Goal: Task Accomplishment & Management: Complete application form

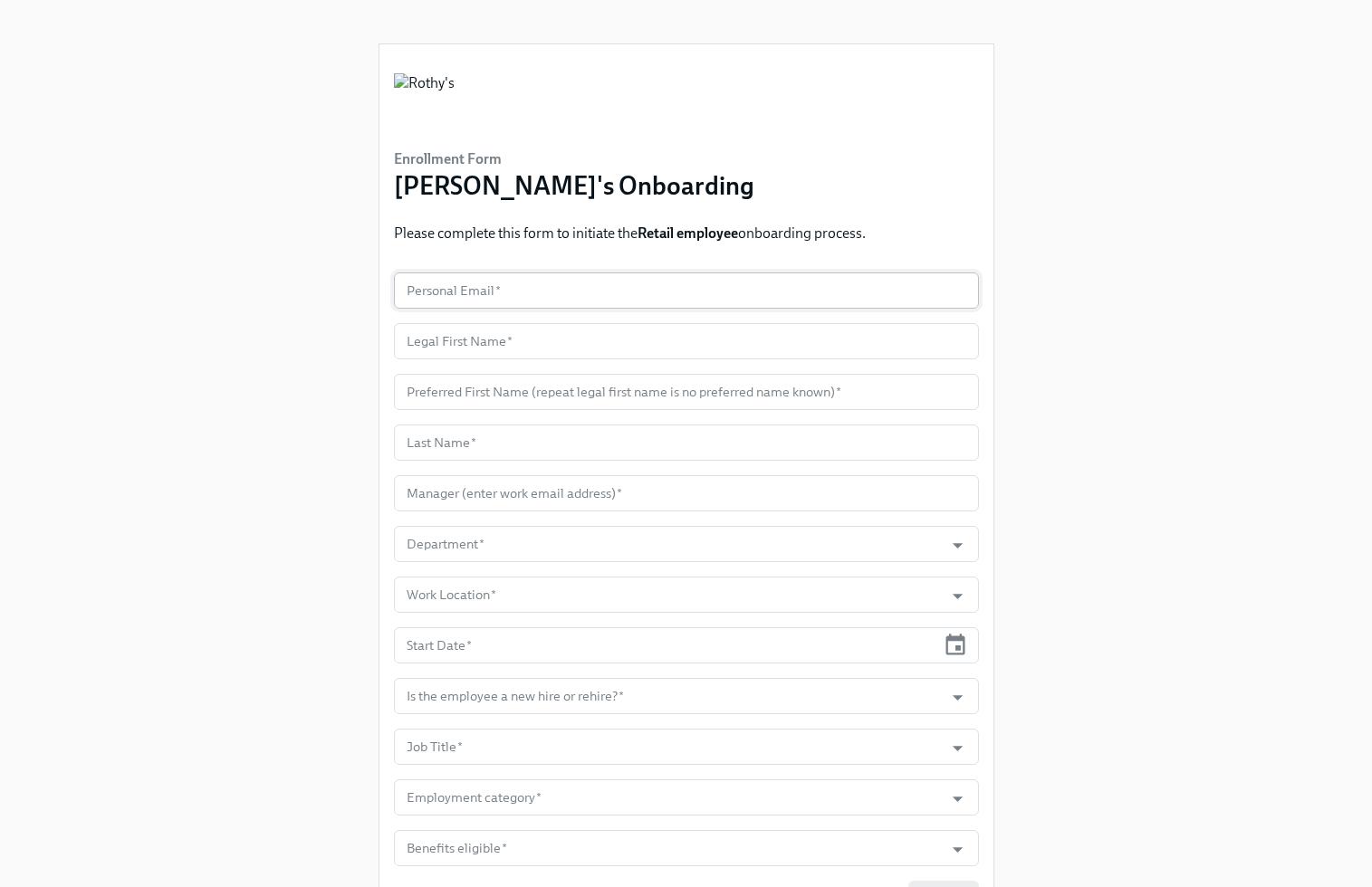
click at [532, 290] on input "text" at bounding box center [686, 290] width 585 height 37
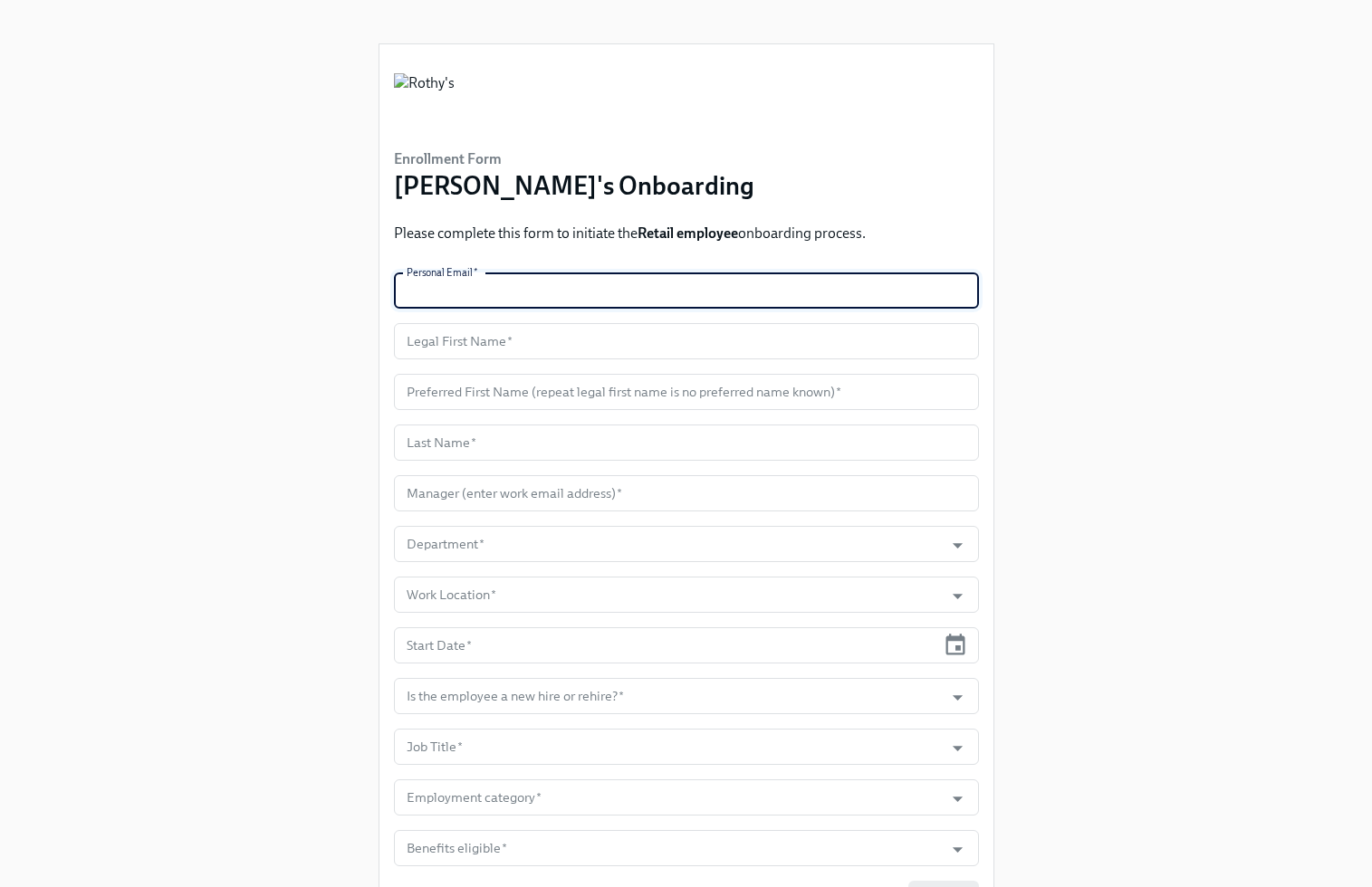
paste input "[PERSON_NAME][EMAIL_ADDRESS][DOMAIN_NAME]"
type input "[PERSON_NAME][EMAIL_ADDRESS][DOMAIN_NAME]"
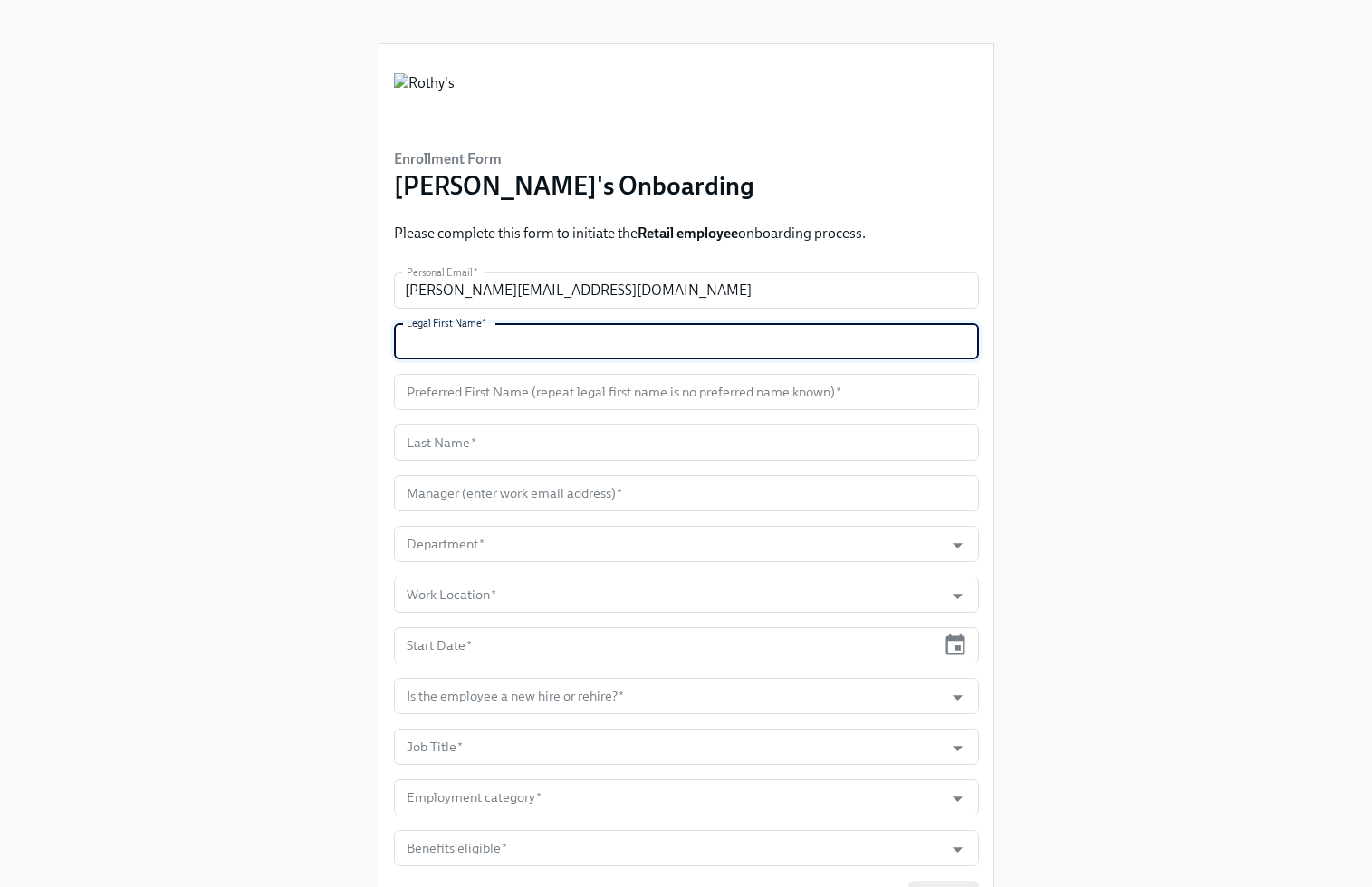
click at [459, 336] on input "text" at bounding box center [686, 341] width 585 height 37
paste input "[PERSON_NAME]"
type input "[PERSON_NAME]"
click at [486, 399] on input "text" at bounding box center [686, 391] width 585 height 37
paste input "[PERSON_NAME]"
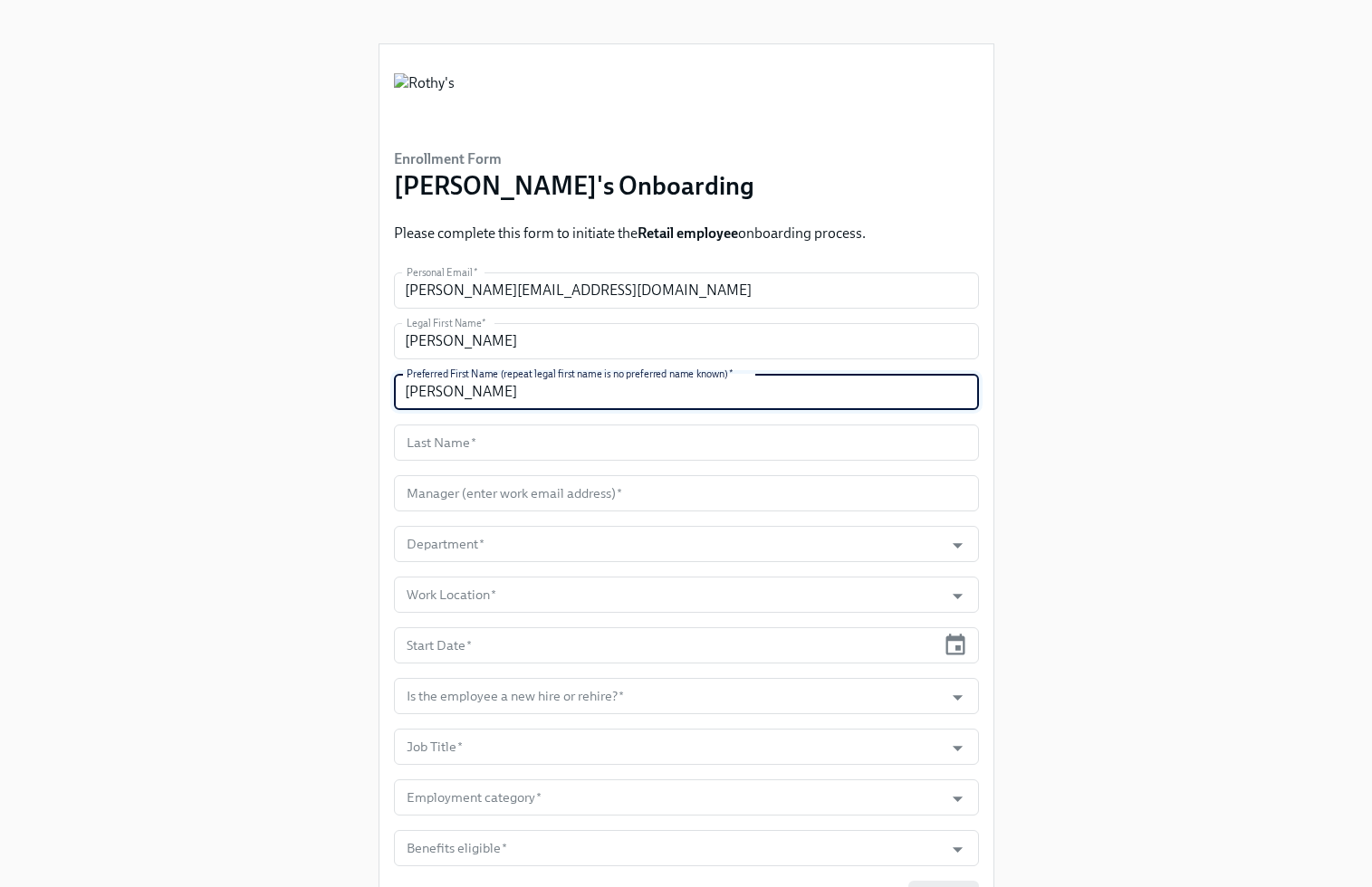
type input "[PERSON_NAME]"
click at [515, 445] on input "text" at bounding box center [686, 442] width 585 height 37
paste input "[PERSON_NAME]"
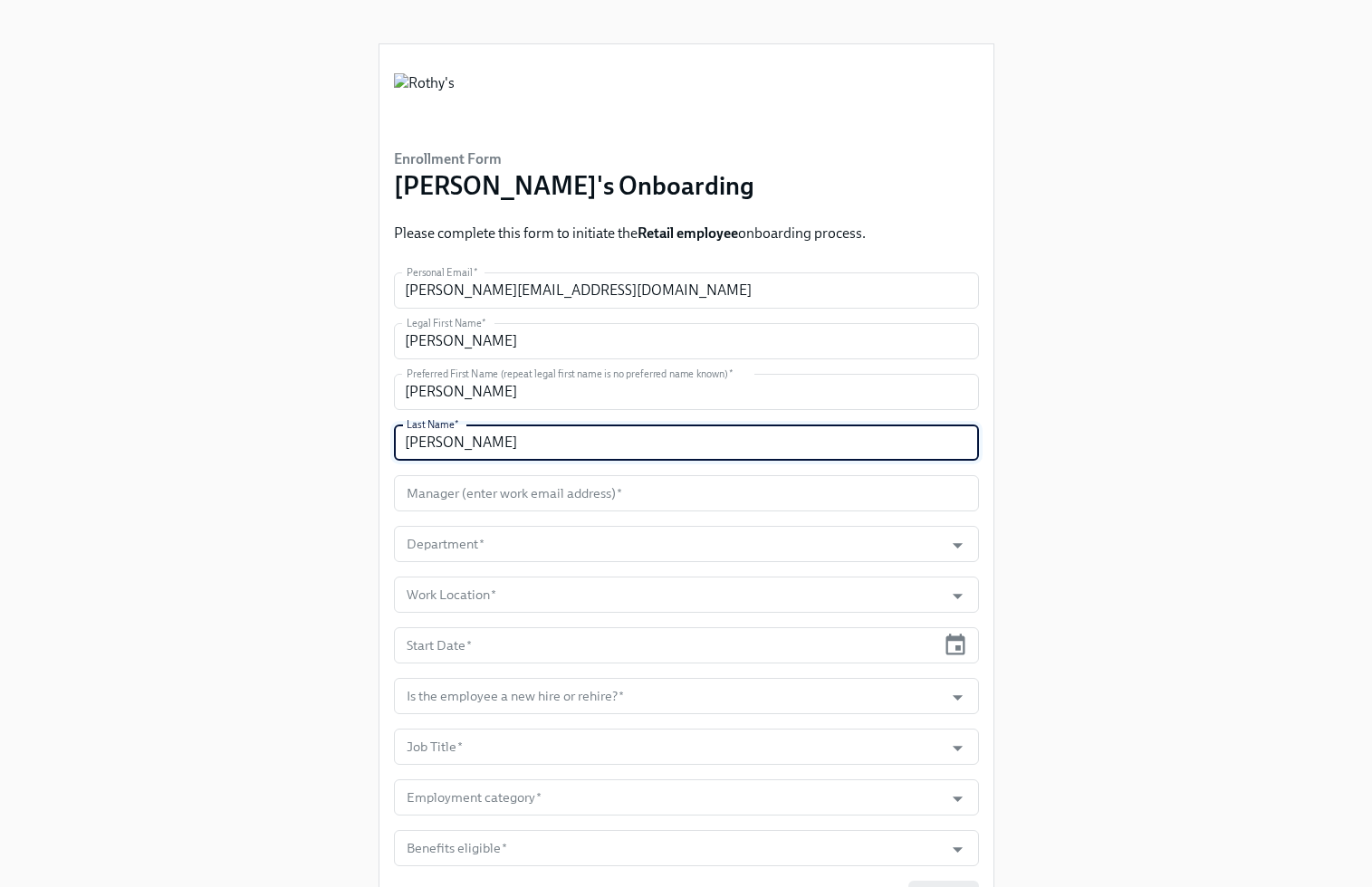
scroll to position [103, 0]
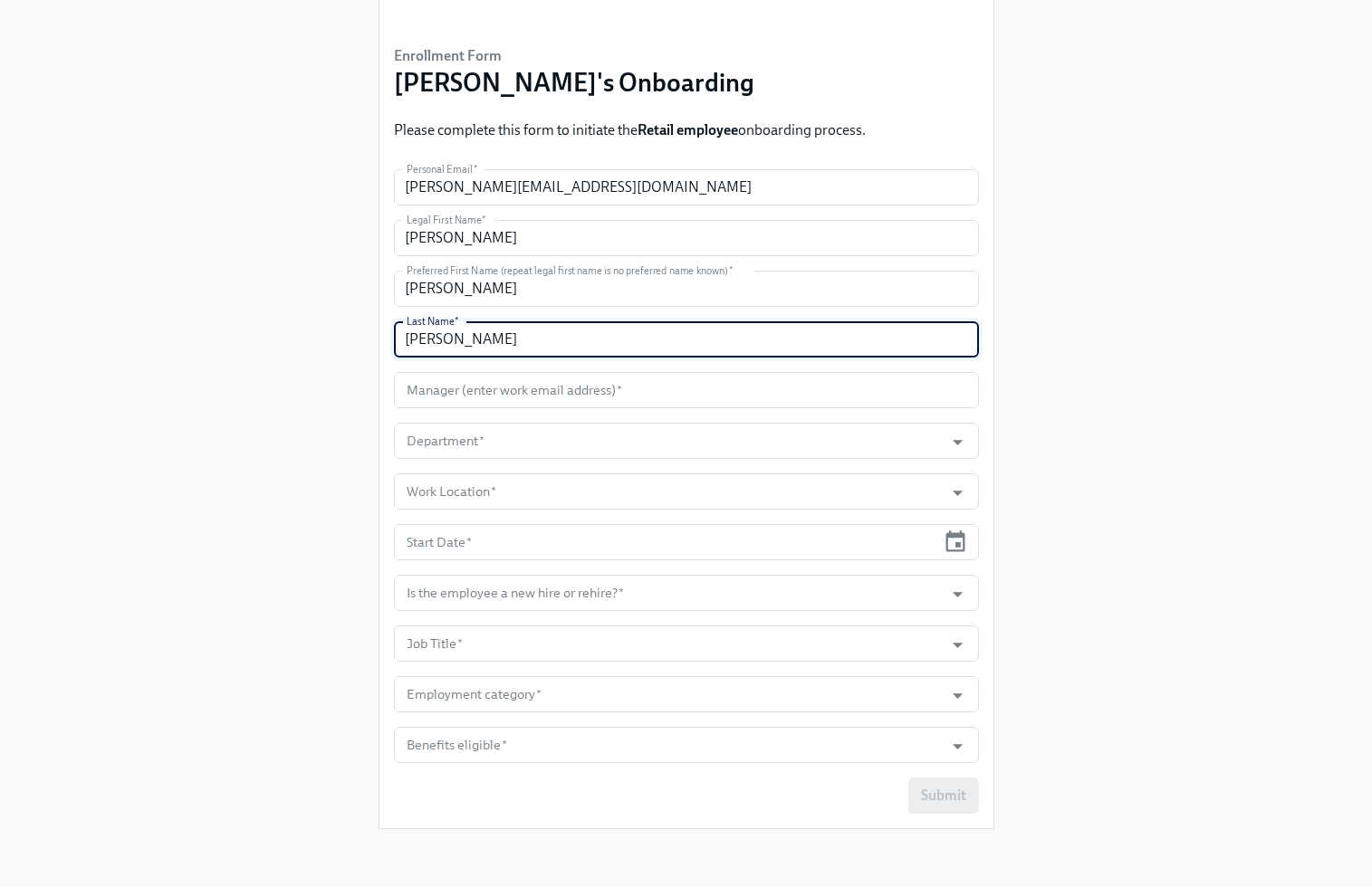
type input "[PERSON_NAME]"
click at [560, 390] on input "text" at bounding box center [686, 390] width 585 height 37
paste input "[EMAIL_ADDRESS][DOMAIN_NAME]"
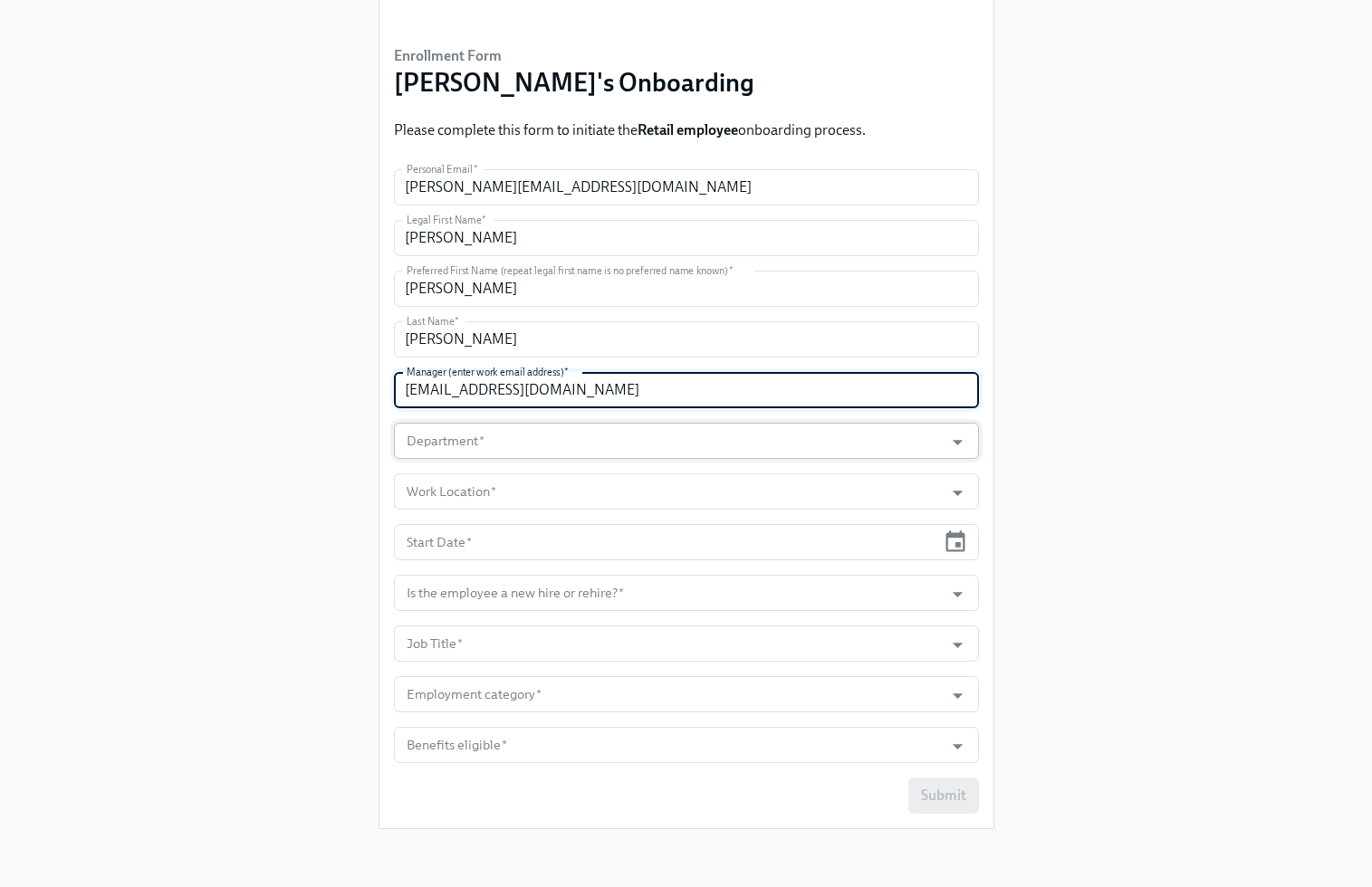
type input "[EMAIL_ADDRESS][DOMAIN_NAME]"
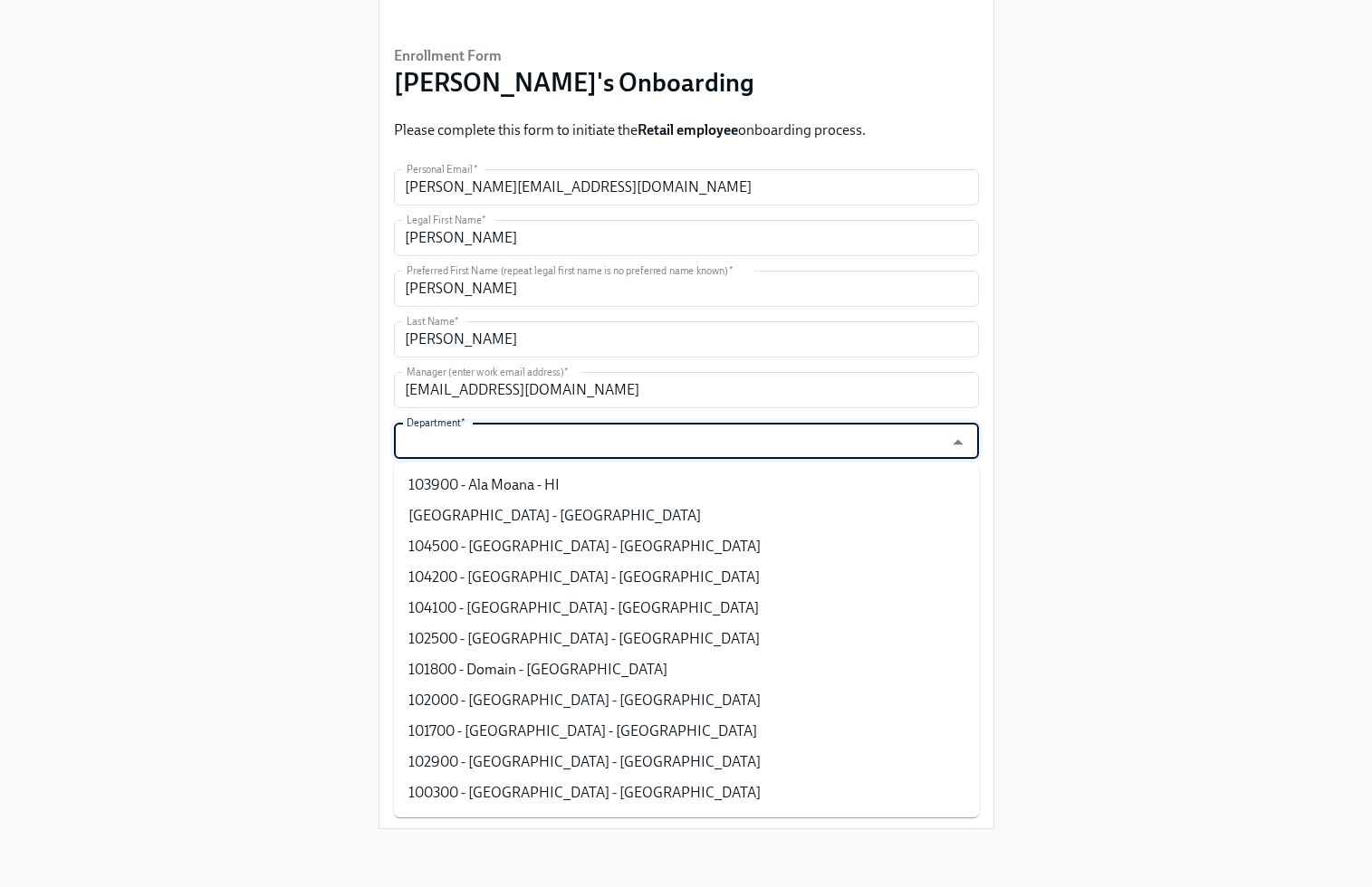
click at [555, 436] on input "Department   *" at bounding box center [668, 441] width 532 height 37
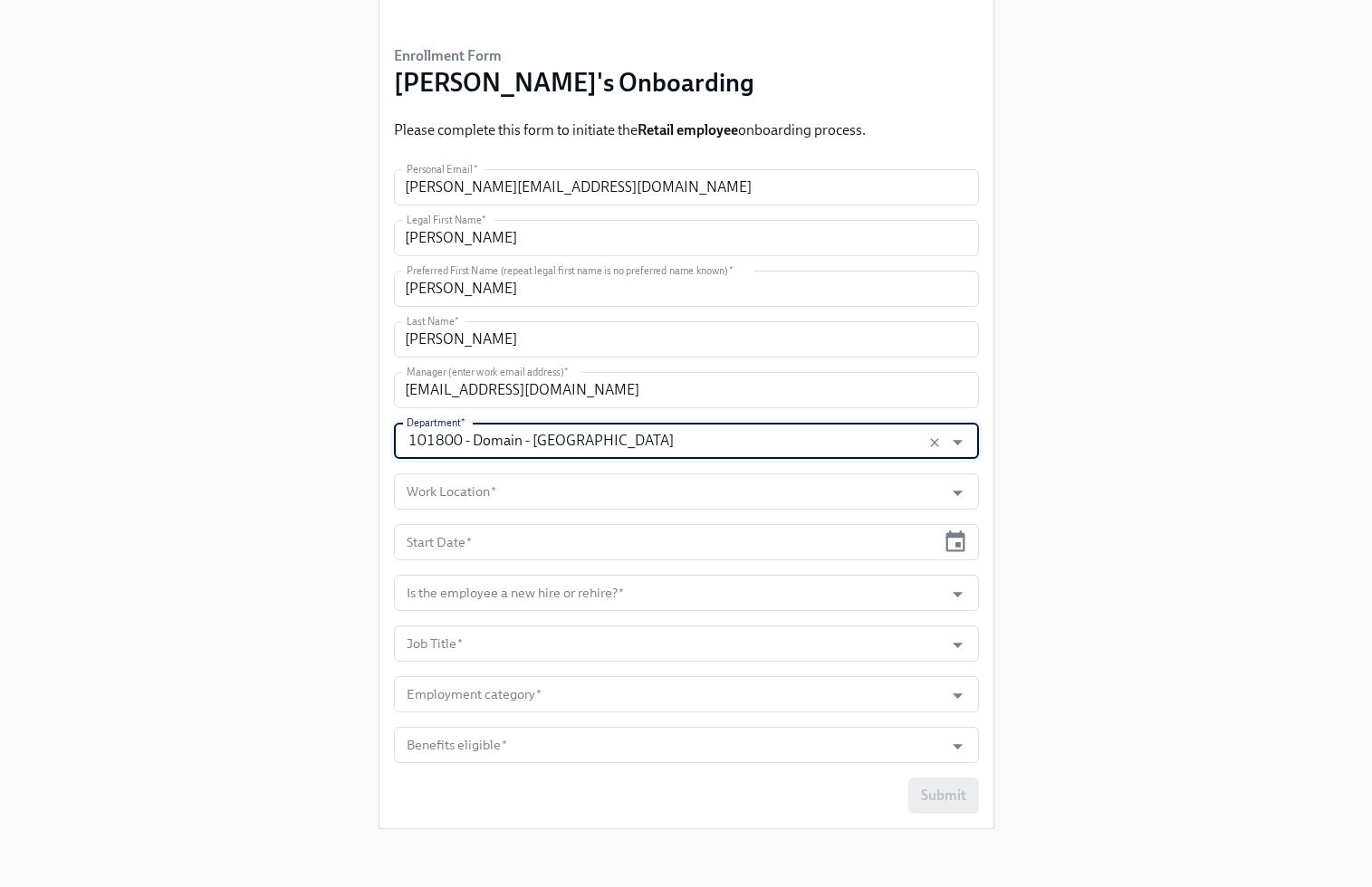
type input "101800 - Domain - [GEOGRAPHIC_DATA]"
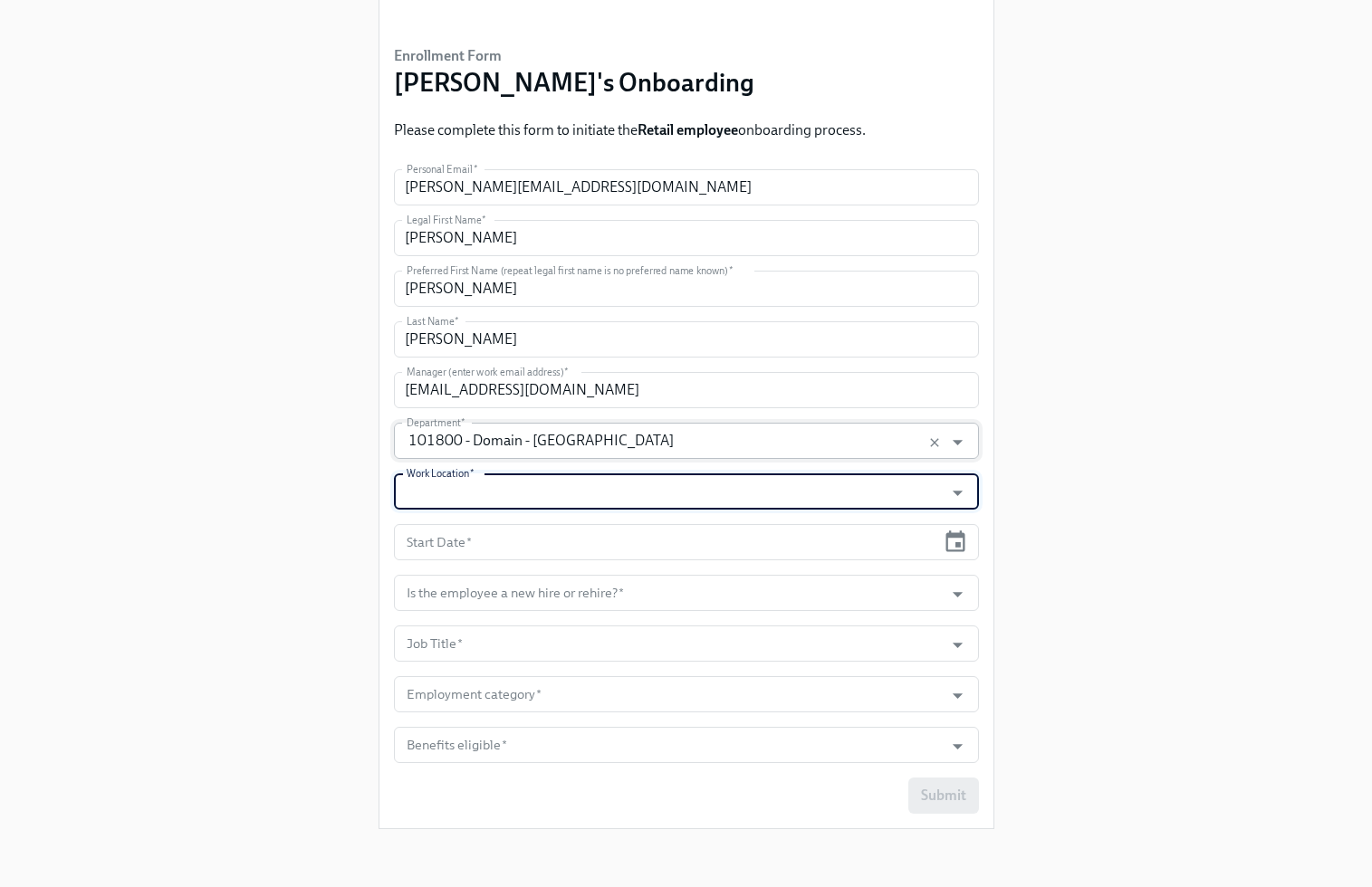
type input "f"
type input "Domain [GEOGRAPHIC_DATA] - [GEOGRAPHIC_DATA]"
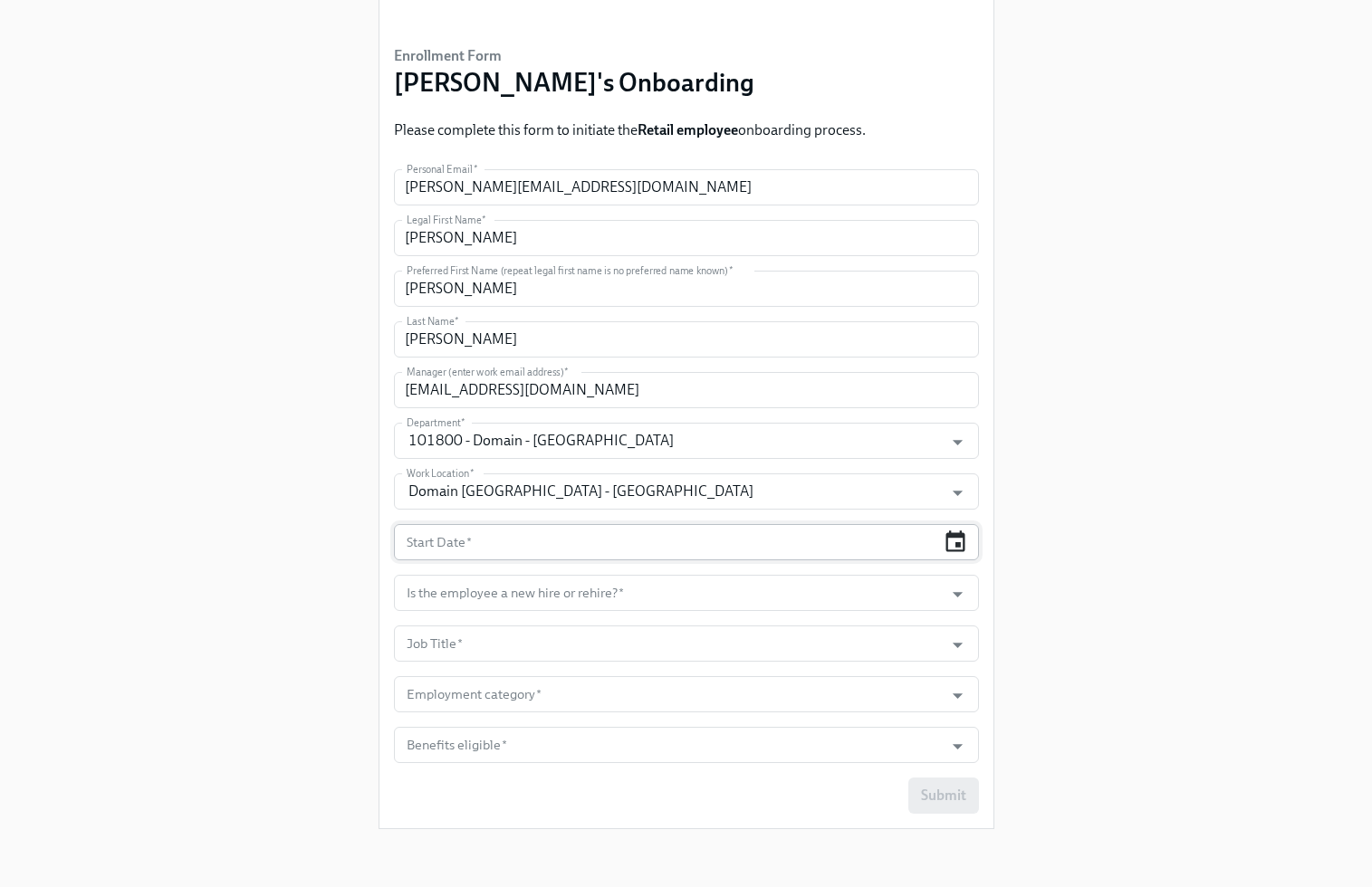
click at [950, 552] on icon "button" at bounding box center [954, 542] width 24 height 24
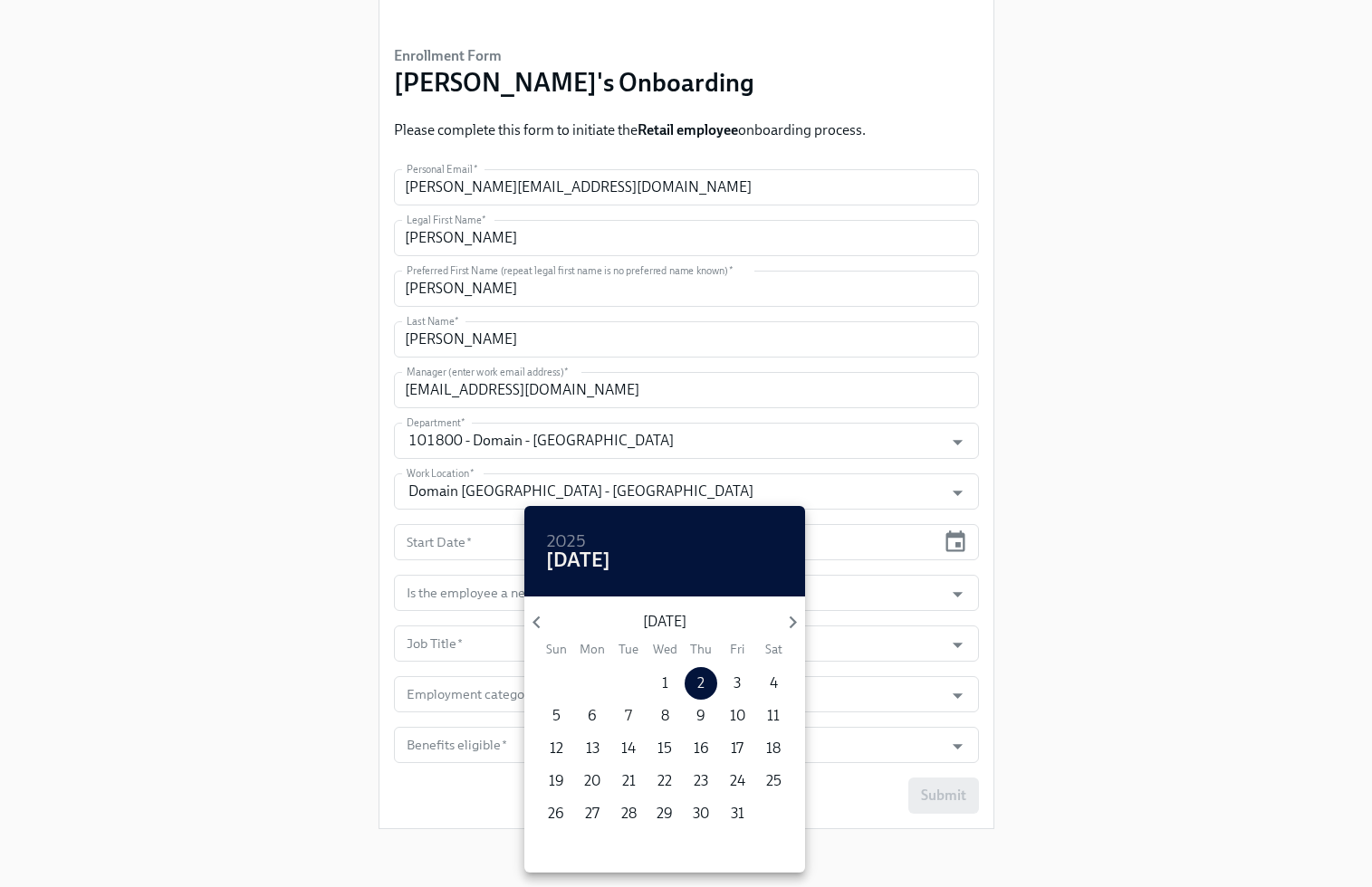
click at [628, 713] on p "7" at bounding box center [629, 715] width 8 height 20
type input "[DATE]"
click at [1045, 639] on div at bounding box center [686, 443] width 1372 height 887
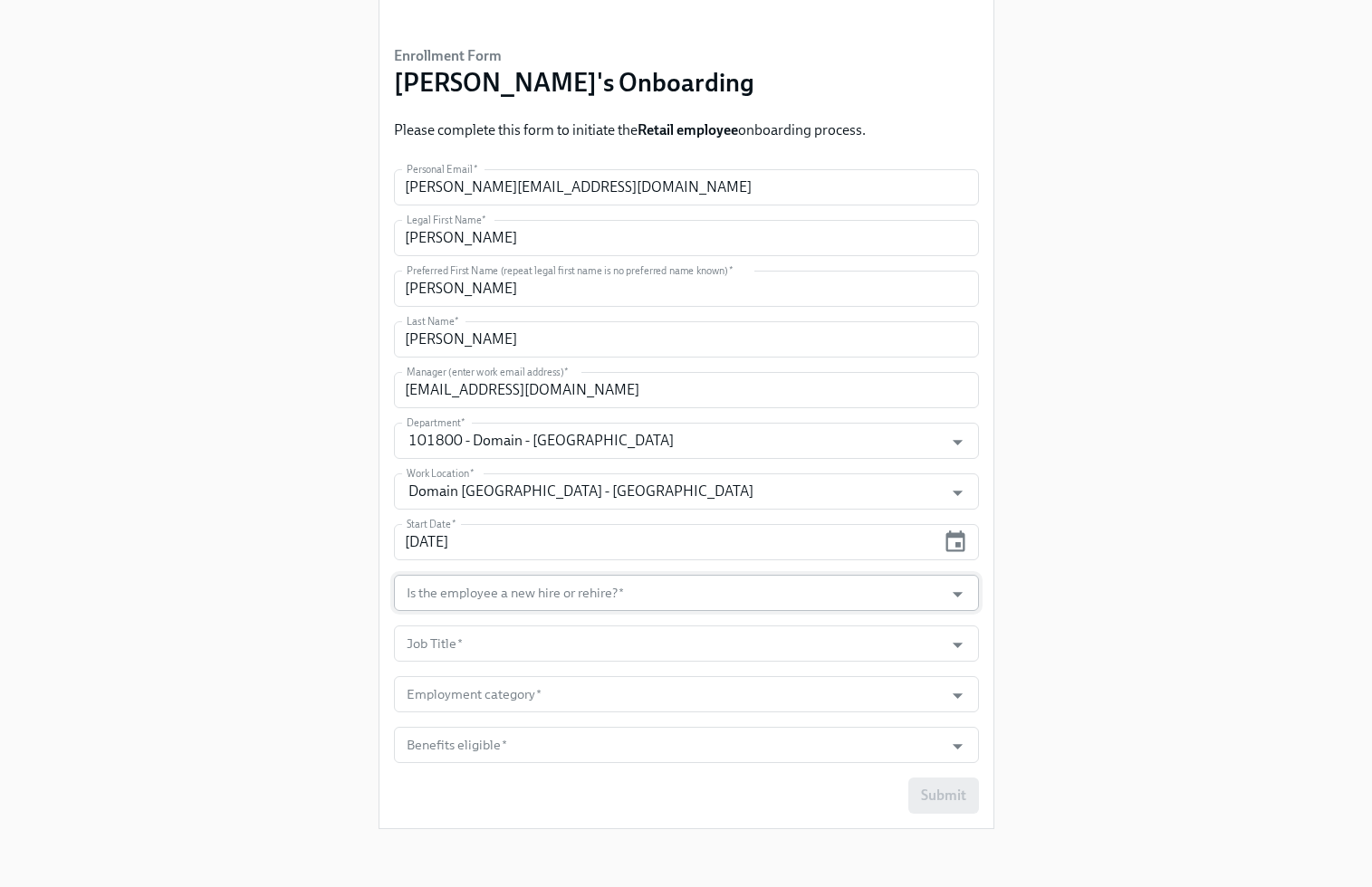
click at [916, 604] on input "Is the employee a new hire or rehire?   *" at bounding box center [668, 593] width 532 height 37
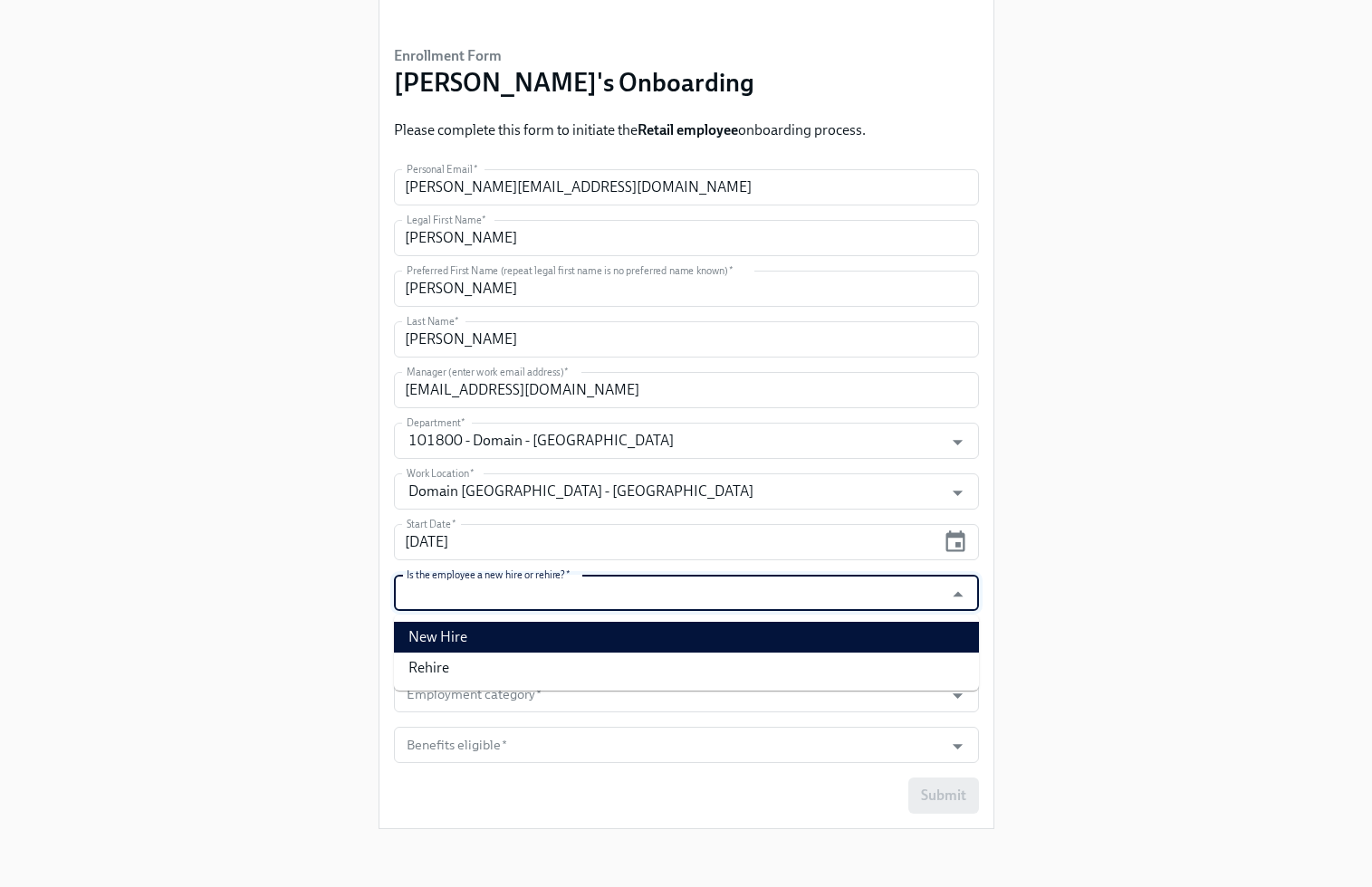
click at [895, 629] on li "New Hire" at bounding box center [686, 637] width 585 height 31
type input "New Hire"
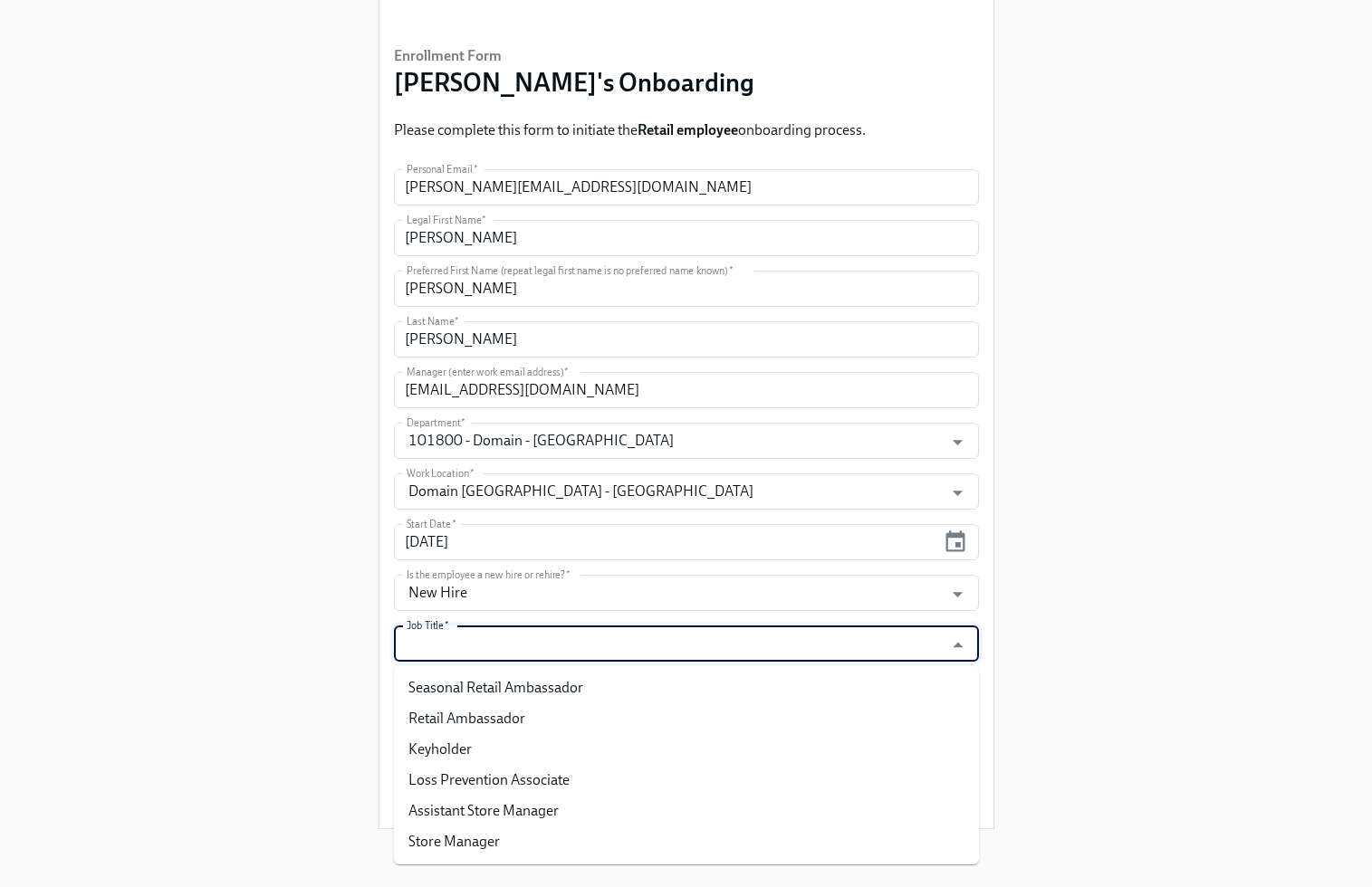
click at [886, 639] on input "Job Title   *" at bounding box center [668, 644] width 532 height 37
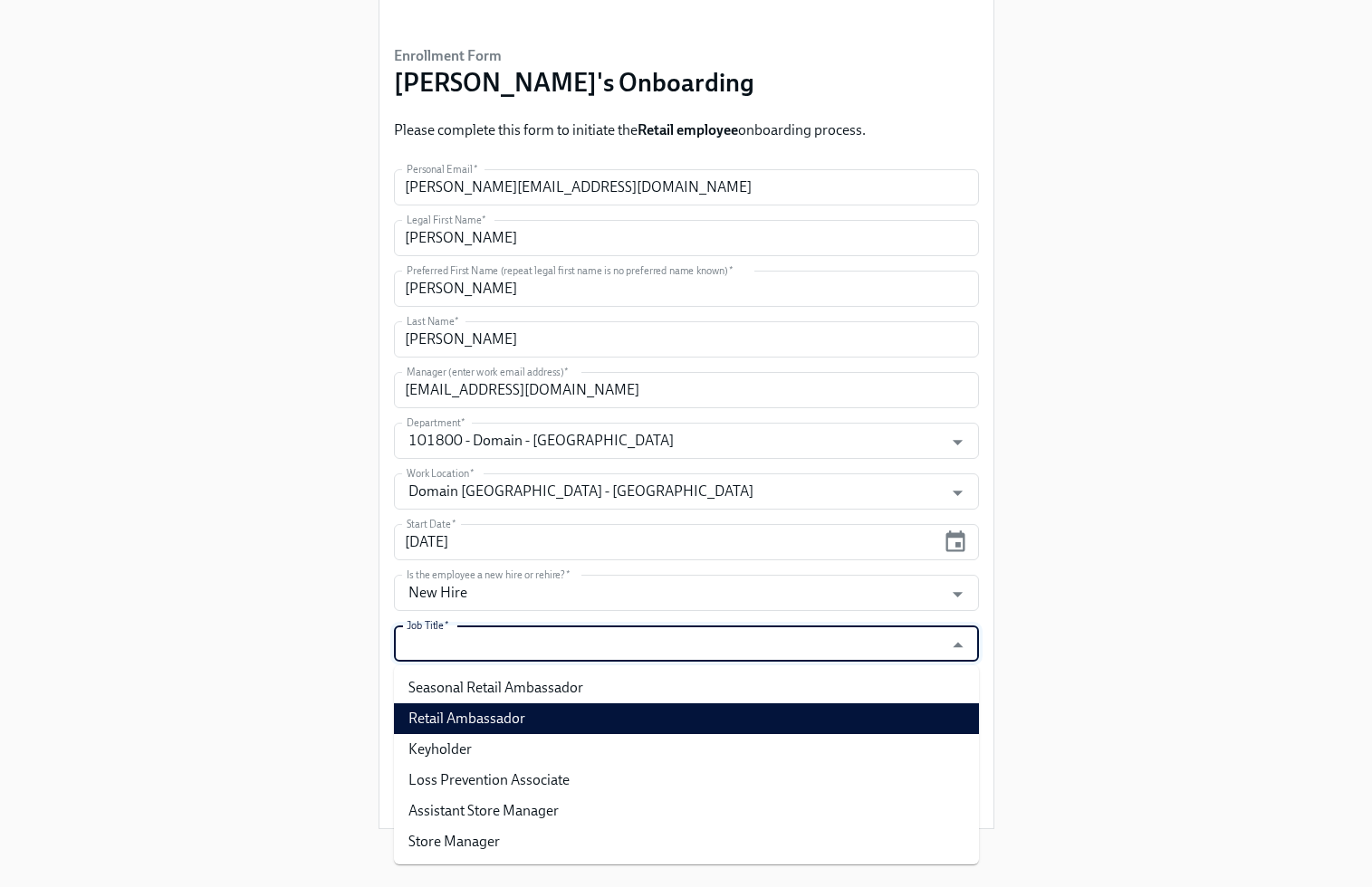
click at [873, 709] on li "Retail Ambassador" at bounding box center [686, 719] width 585 height 31
type input "Retail Ambassador"
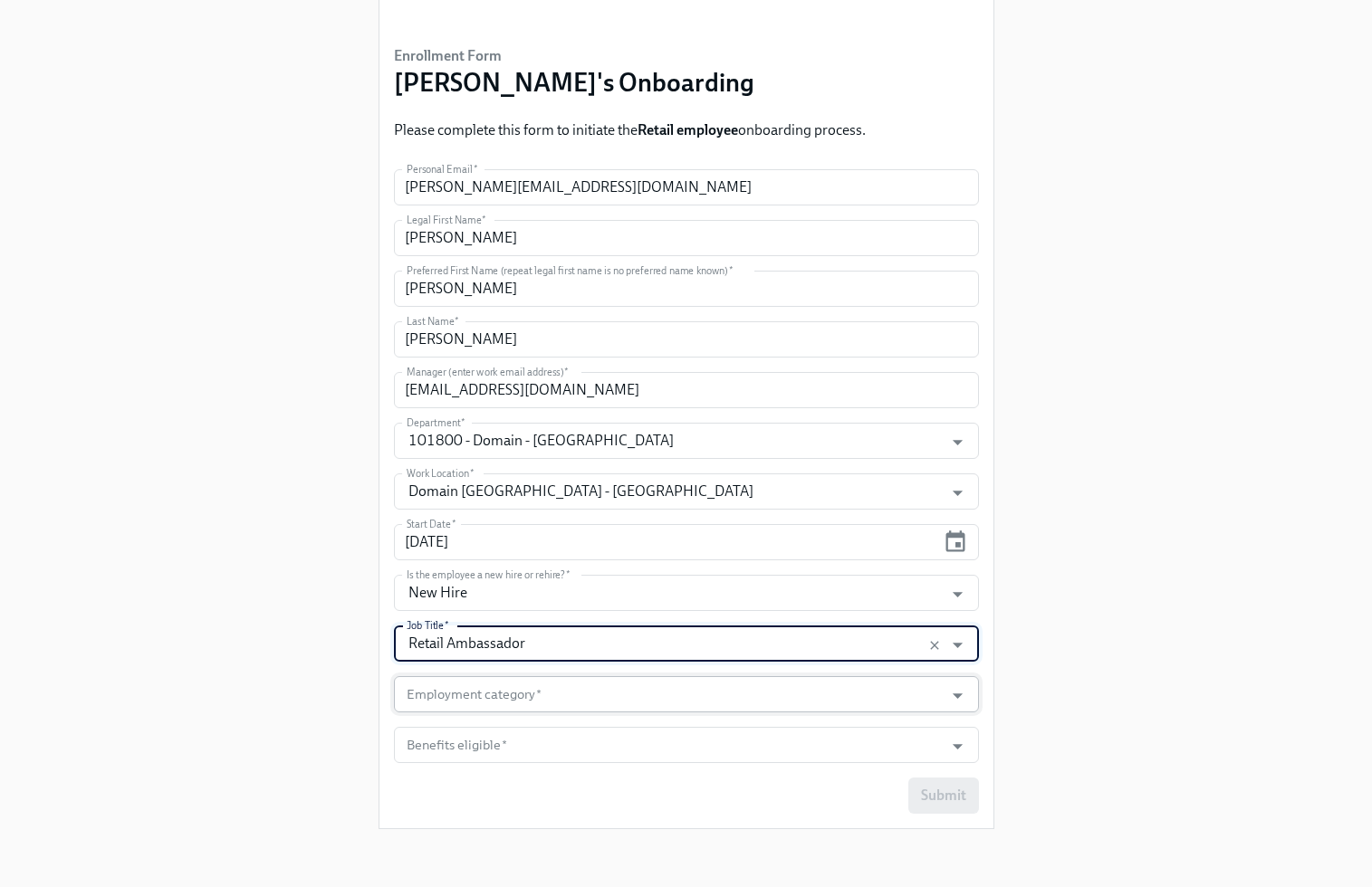
click at [869, 699] on input "Employment category   *" at bounding box center [668, 695] width 532 height 37
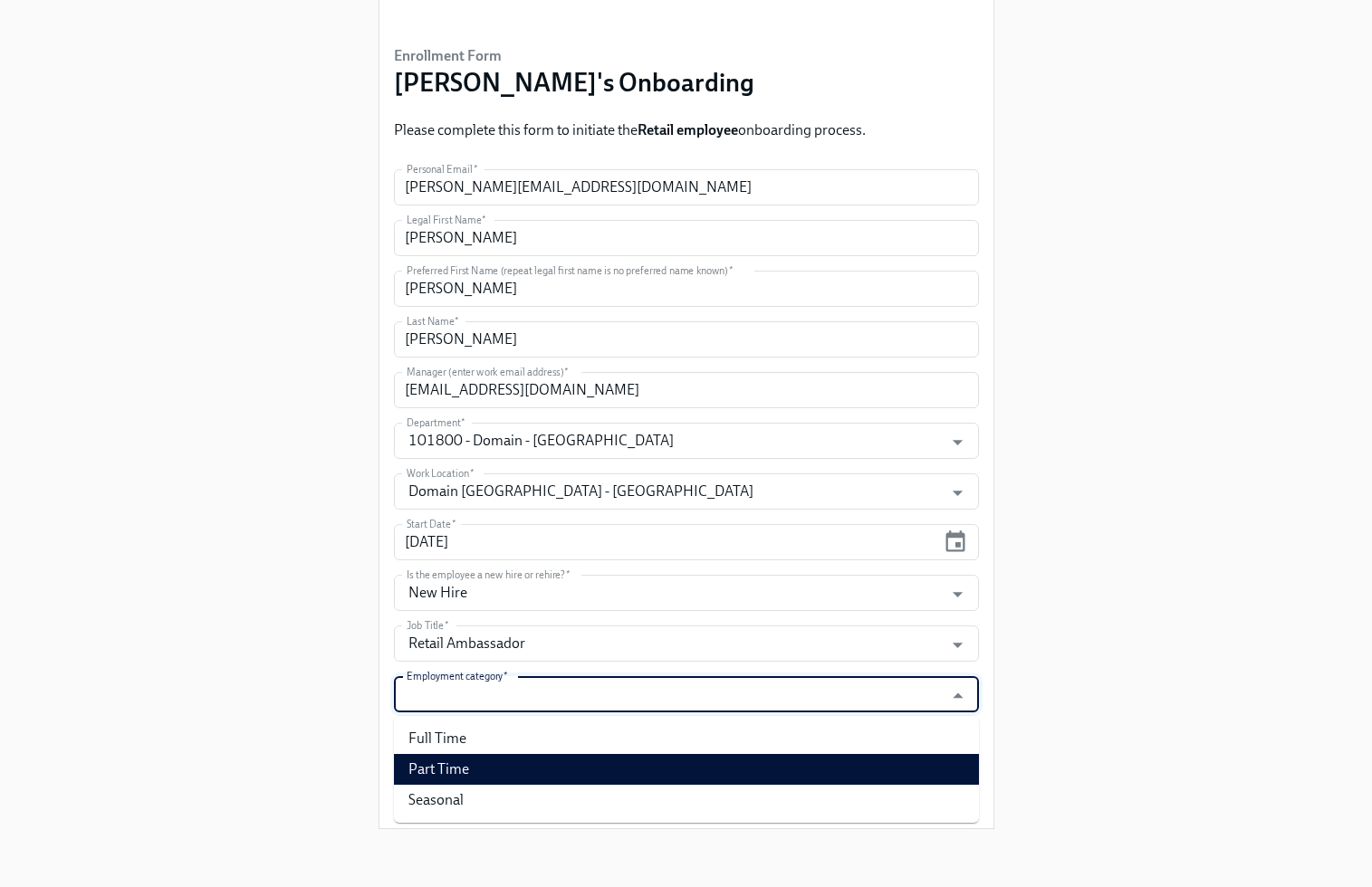
click at [864, 755] on li "Part Time" at bounding box center [686, 770] width 585 height 31
type input "Part Time"
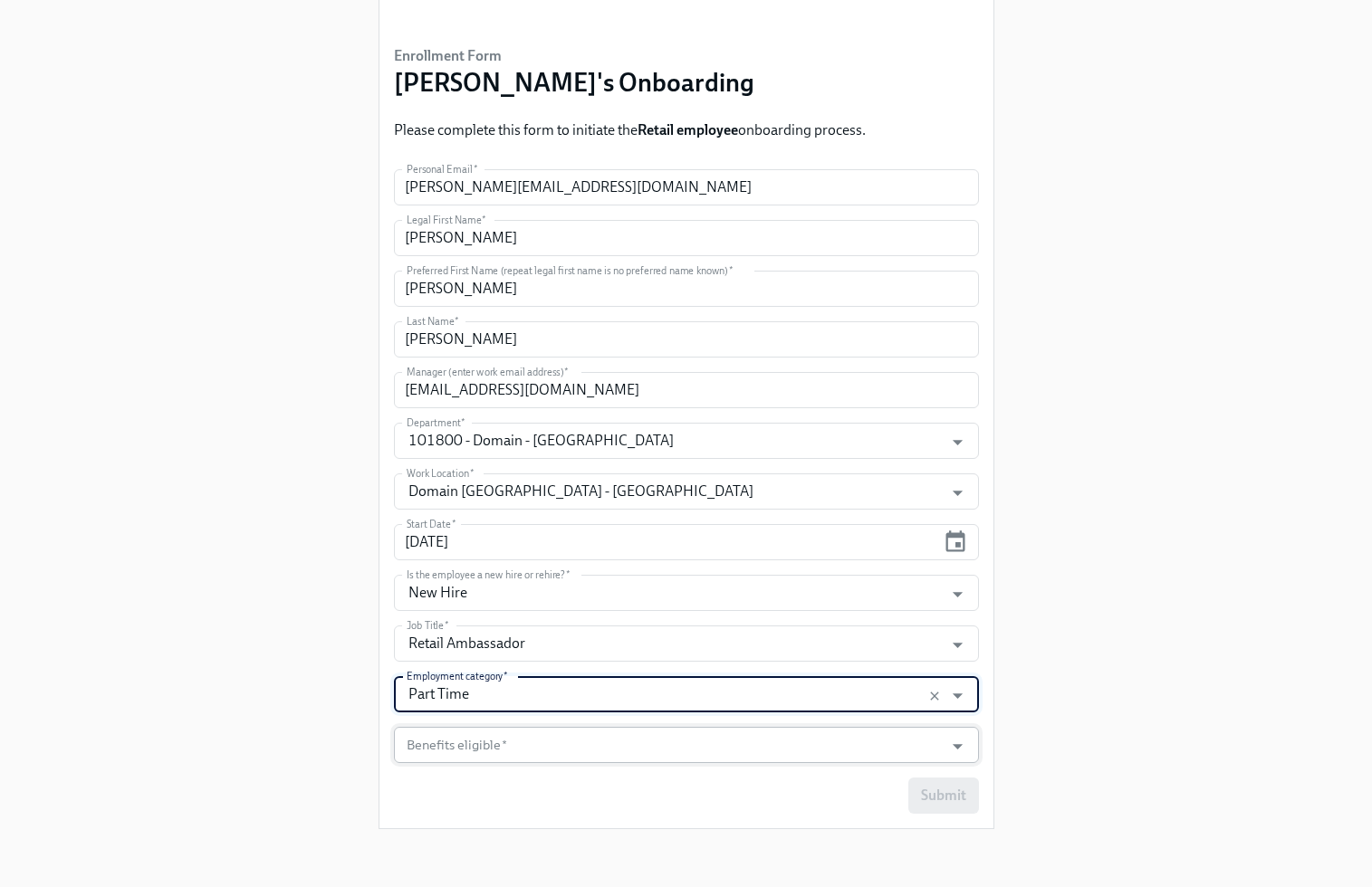
click at [784, 737] on input "Benefits eligible   *" at bounding box center [668, 745] width 532 height 37
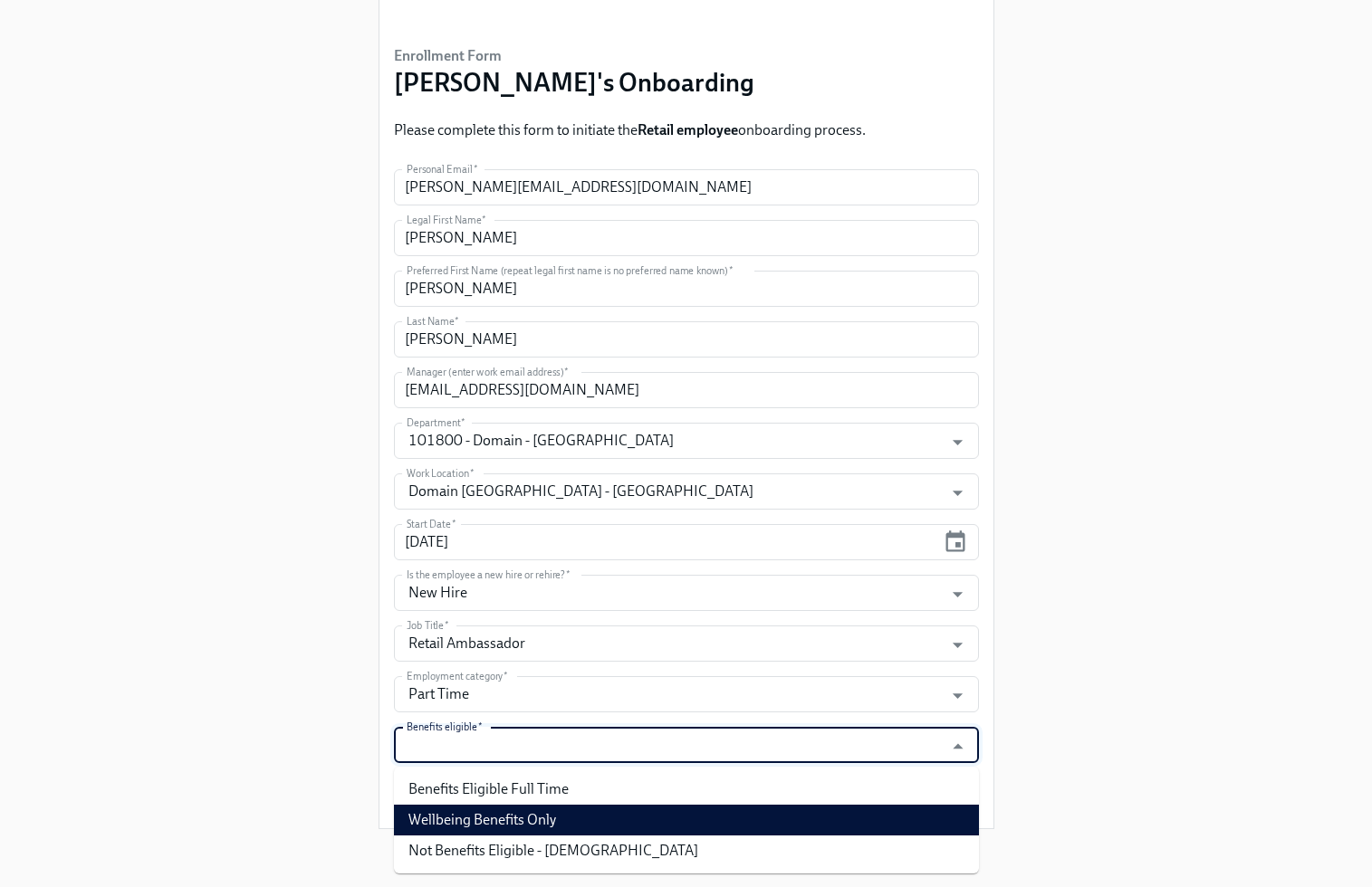
click at [774, 805] on li "Wellbeing Benefits Only" at bounding box center [686, 820] width 585 height 31
type input "Wellbeing Benefits Only"
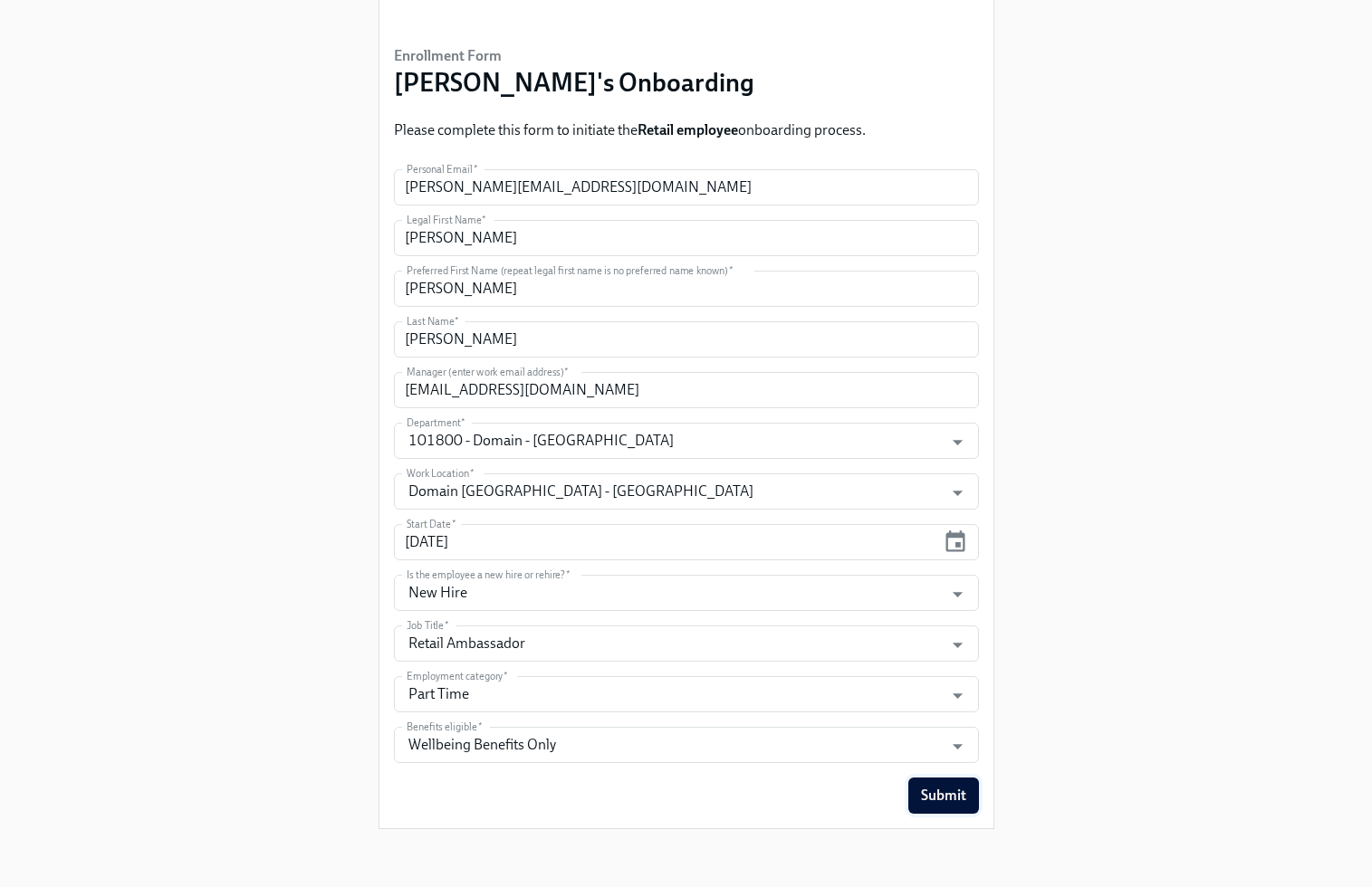
click at [960, 797] on span "Submit" at bounding box center [943, 795] width 45 height 18
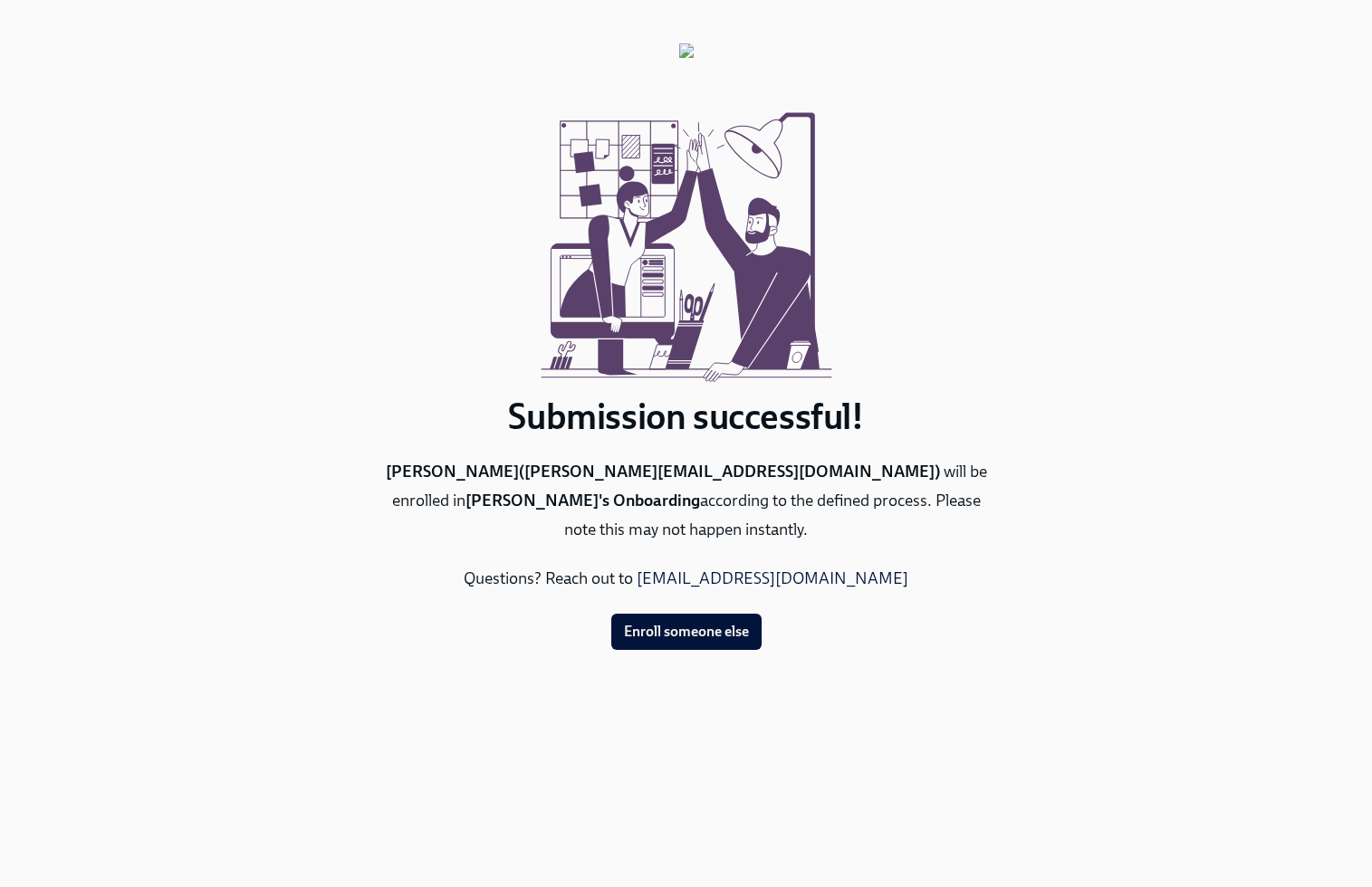
scroll to position [0, 0]
click at [681, 631] on span "Enroll someone else" at bounding box center [686, 632] width 125 height 18
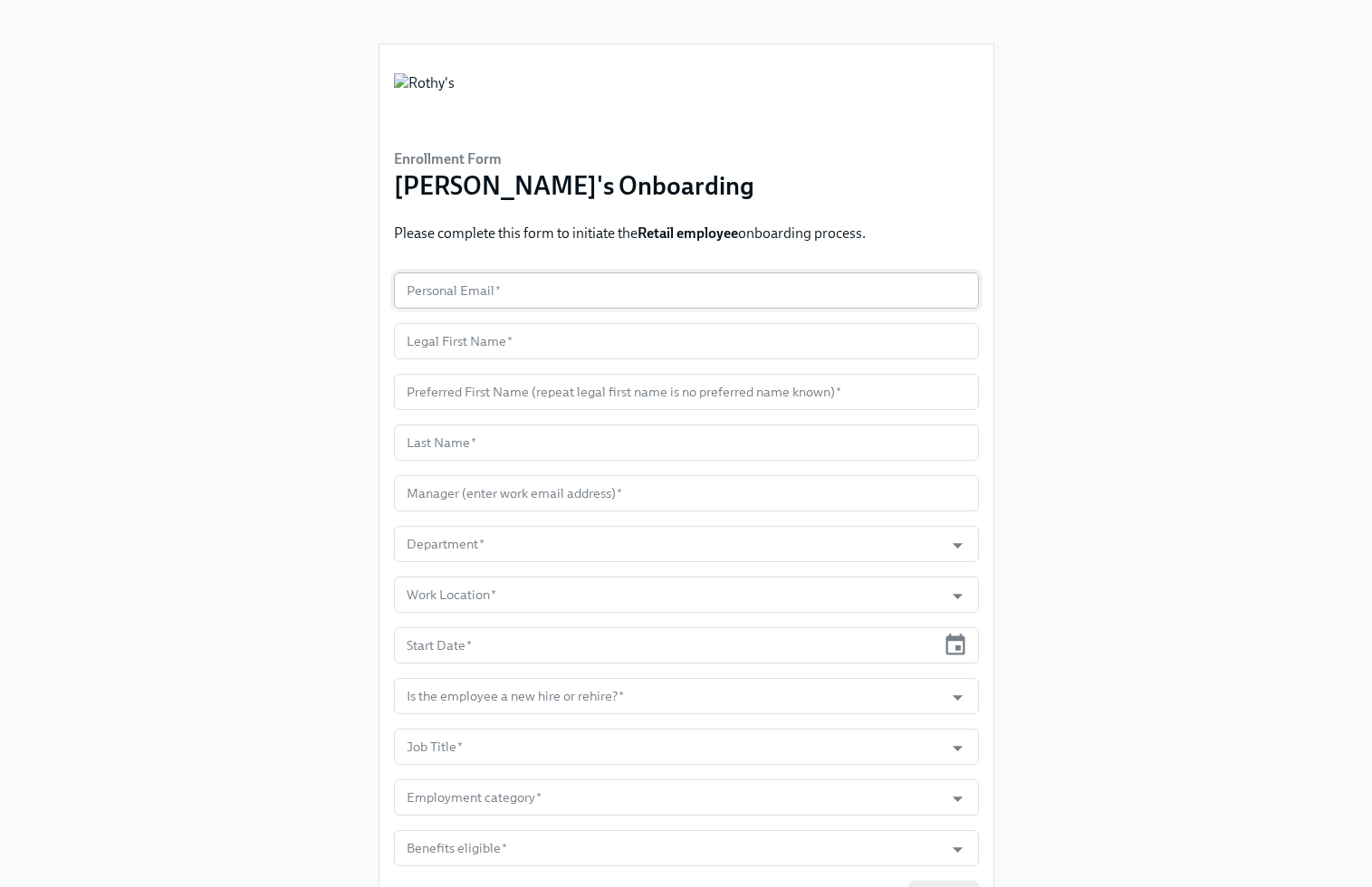
click at [713, 296] on input "text" at bounding box center [686, 290] width 585 height 37
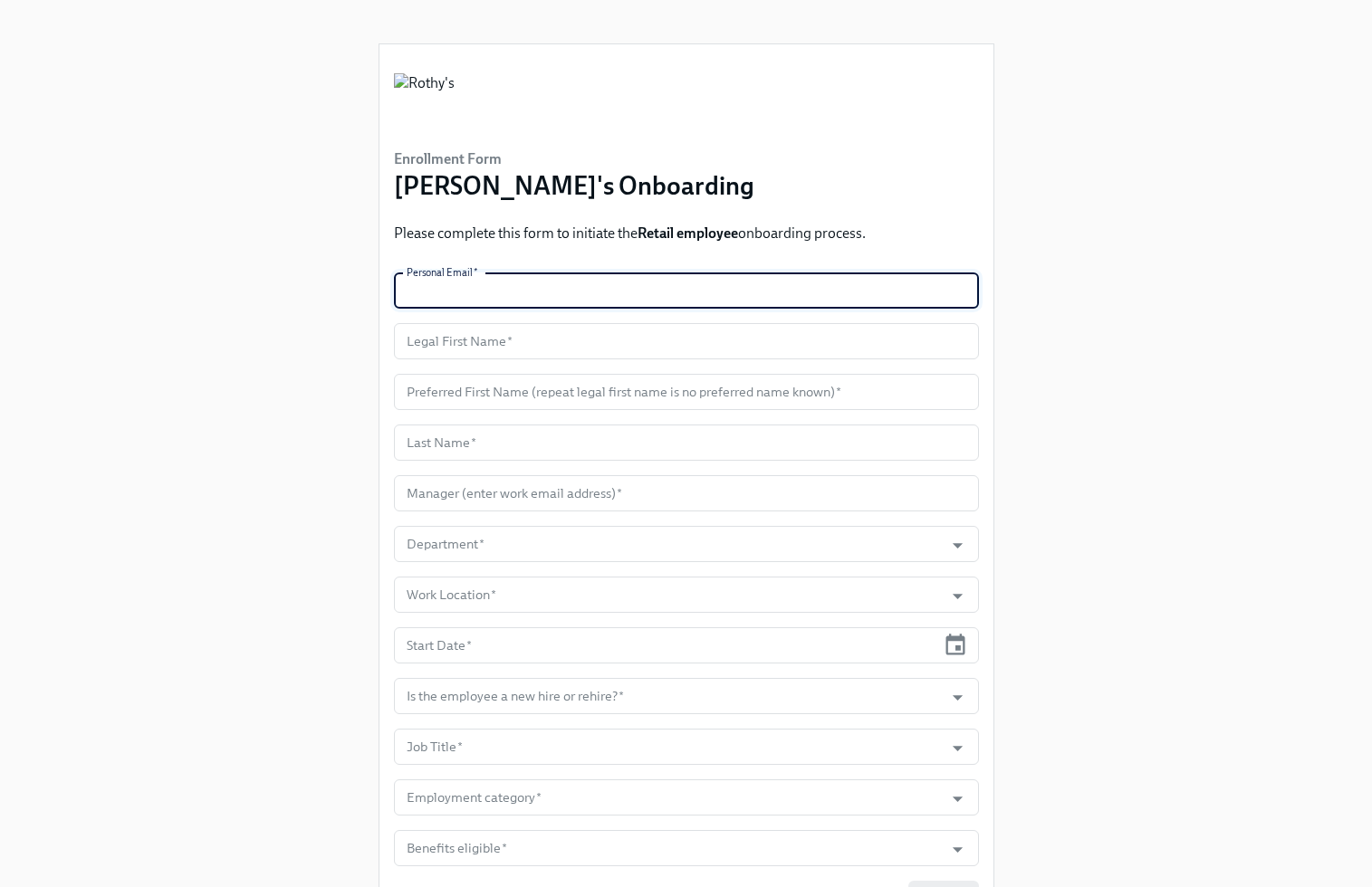
click at [713, 296] on input "text" at bounding box center [686, 290] width 585 height 37
paste input "[EMAIL_ADDRESS][DOMAIN_NAME]"
type input "[EMAIL_ADDRESS][DOMAIN_NAME]"
click at [601, 390] on input "text" at bounding box center [686, 391] width 585 height 37
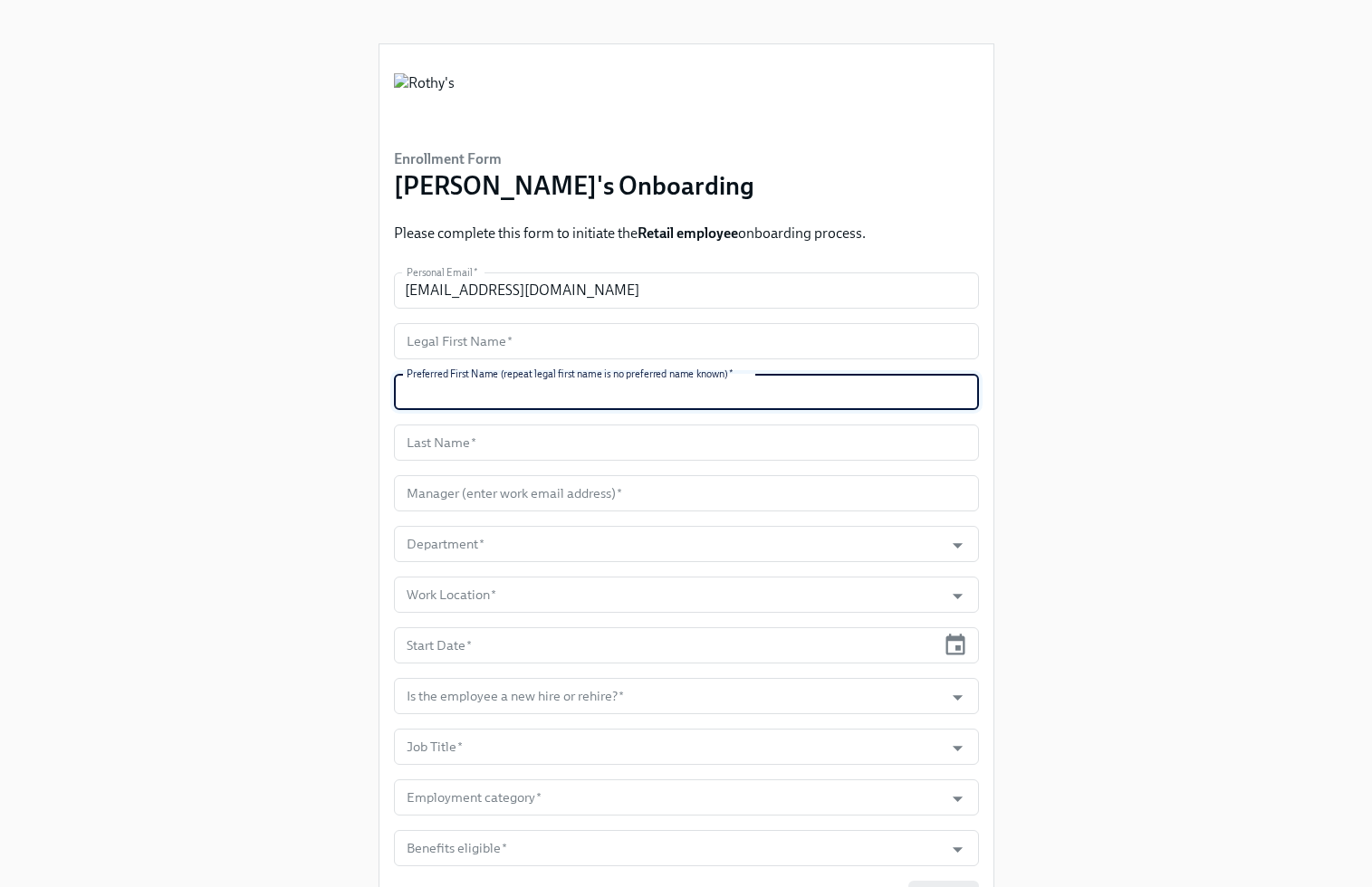
paste input "[PERSON_NAME]"
type input "[PERSON_NAME]"
click at [590, 336] on input "text" at bounding box center [686, 341] width 585 height 37
paste input "[PERSON_NAME]"
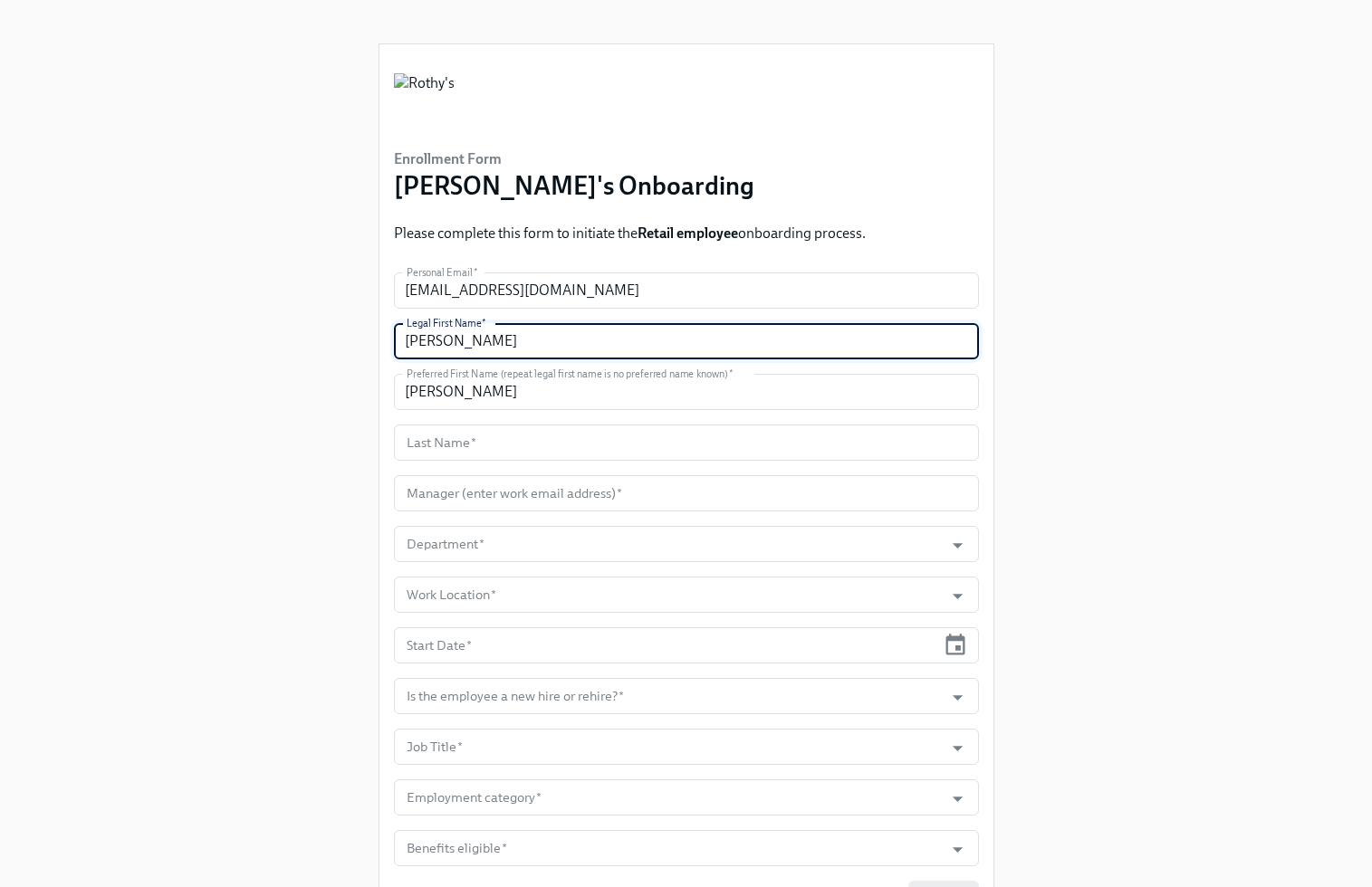
type input "[PERSON_NAME]"
click at [582, 450] on input "text" at bounding box center [686, 442] width 585 height 37
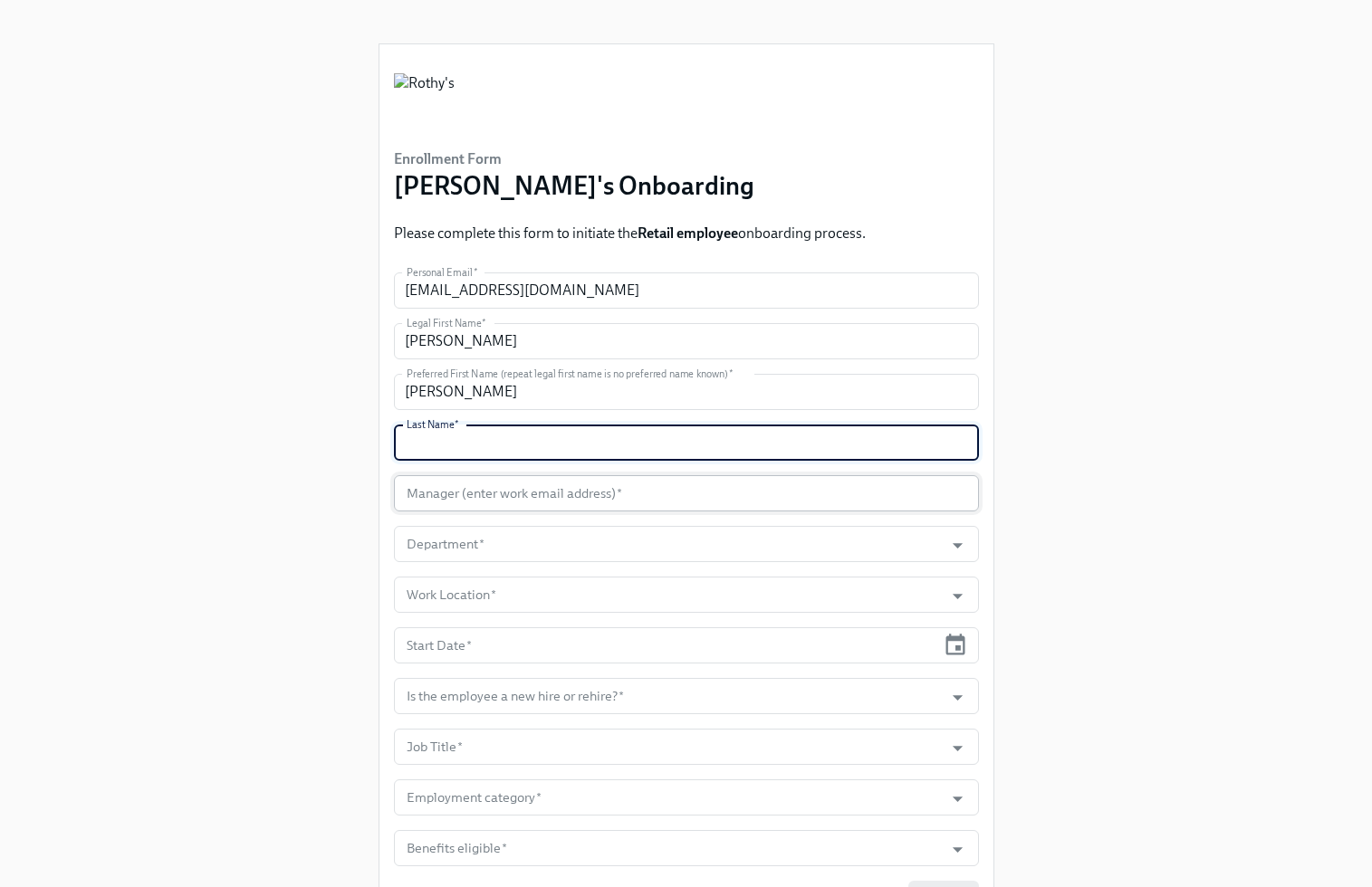
paste input "Arsikere"
type input "Arsikere"
click at [579, 479] on input "text" at bounding box center [686, 493] width 585 height 37
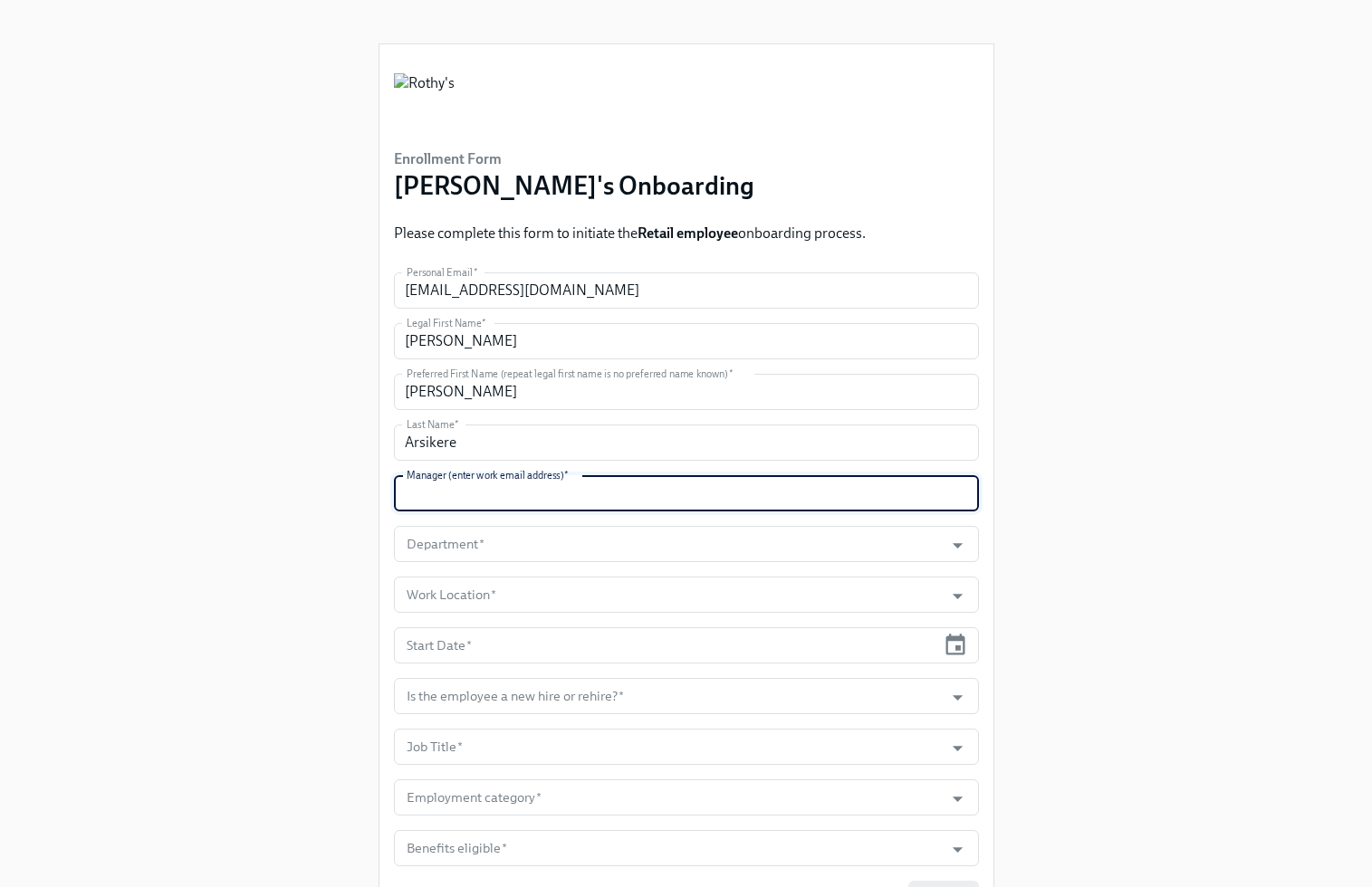
click at [722, 503] on input "text" at bounding box center [686, 493] width 585 height 37
paste input "[EMAIL_ADDRESS][DOMAIN_NAME]"
type input "[EMAIL_ADDRESS][DOMAIN_NAME]"
click at [708, 548] on input "Department   *" at bounding box center [668, 544] width 532 height 37
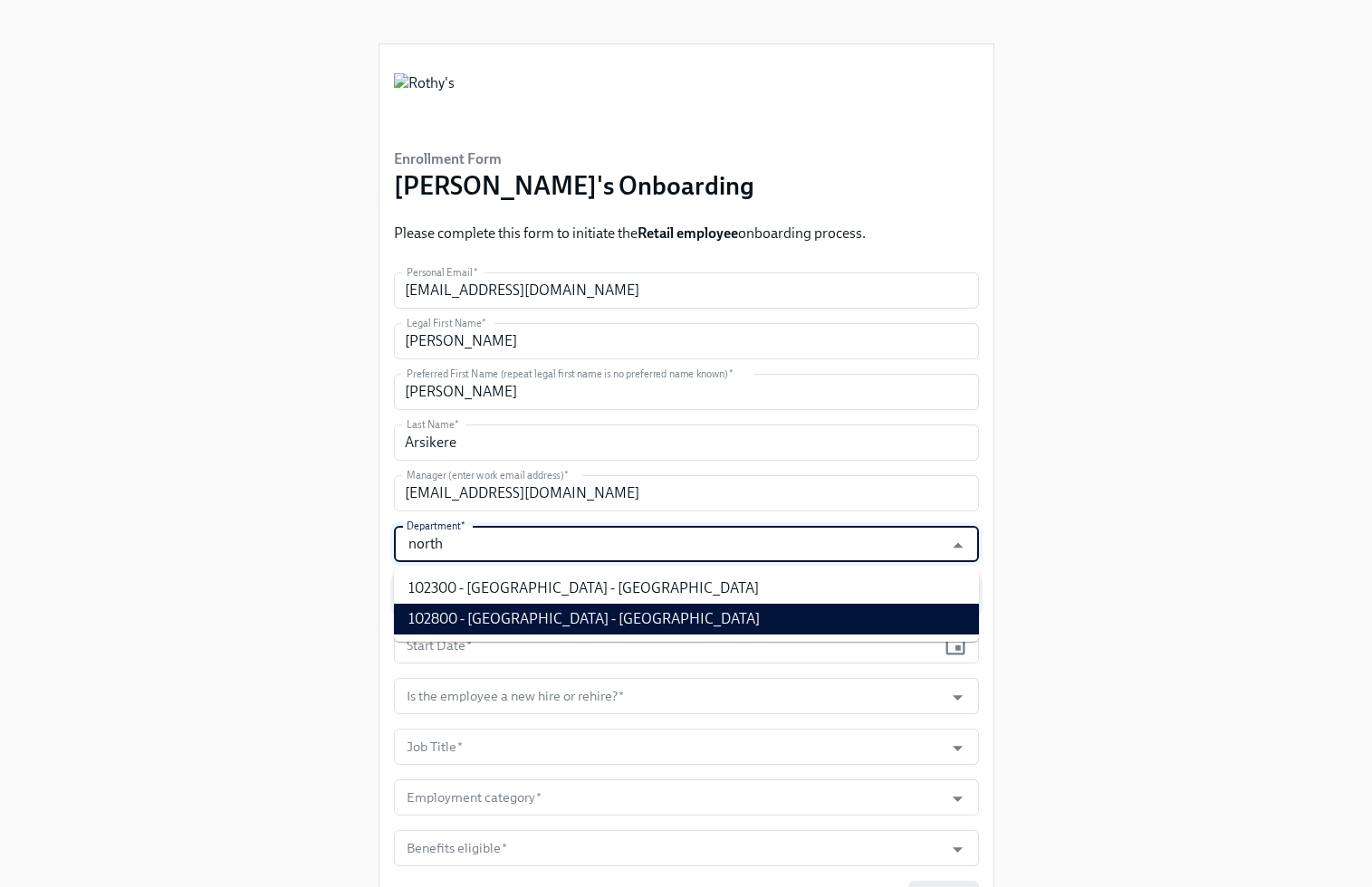
drag, startPoint x: 659, startPoint y: 610, endPoint x: 646, endPoint y: 604, distance: 14.3
click at [658, 610] on li "102800 - [GEOGRAPHIC_DATA] - [GEOGRAPHIC_DATA]" at bounding box center [686, 619] width 585 height 31
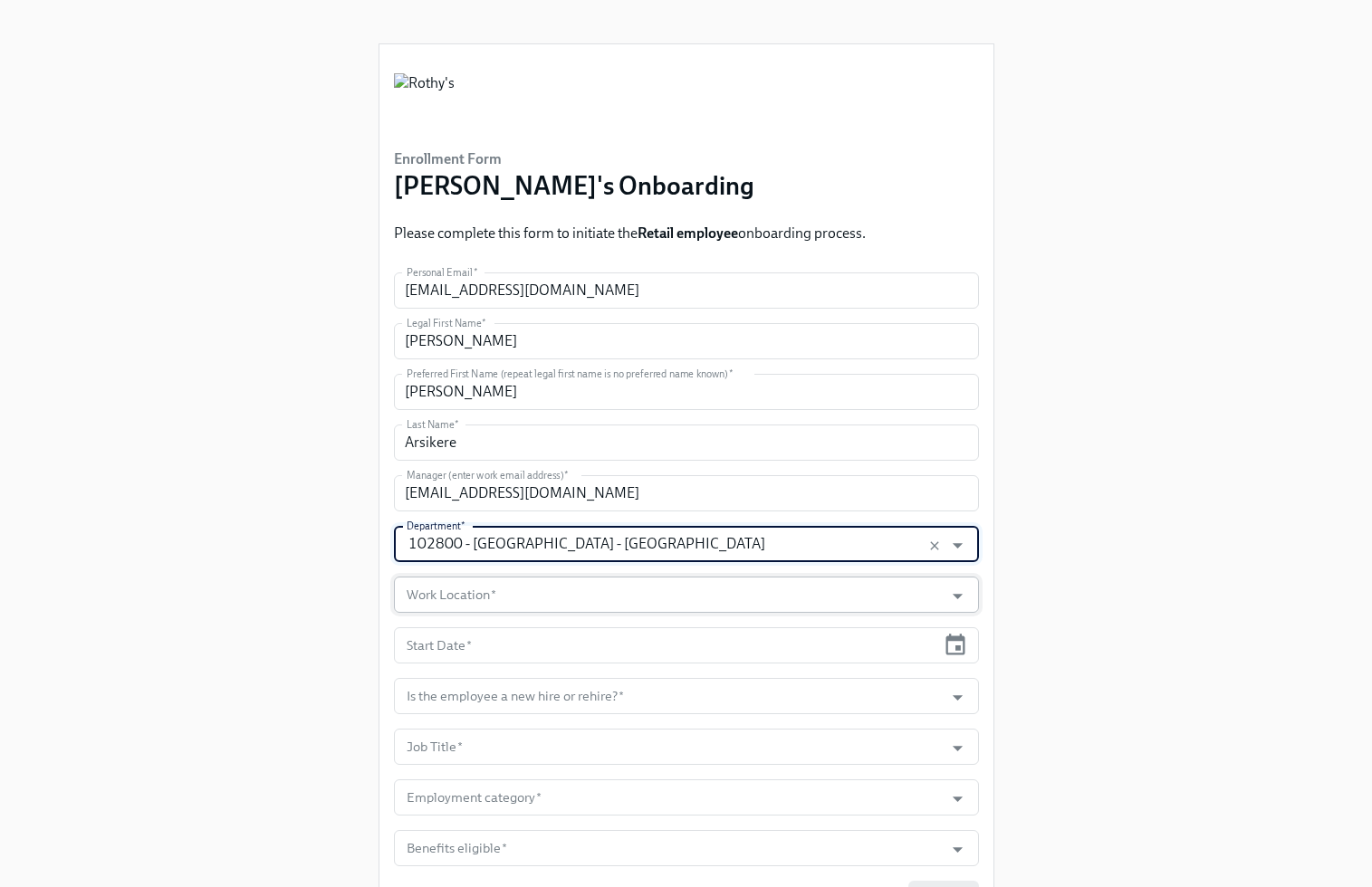
type input "102800 - [GEOGRAPHIC_DATA] - [GEOGRAPHIC_DATA]"
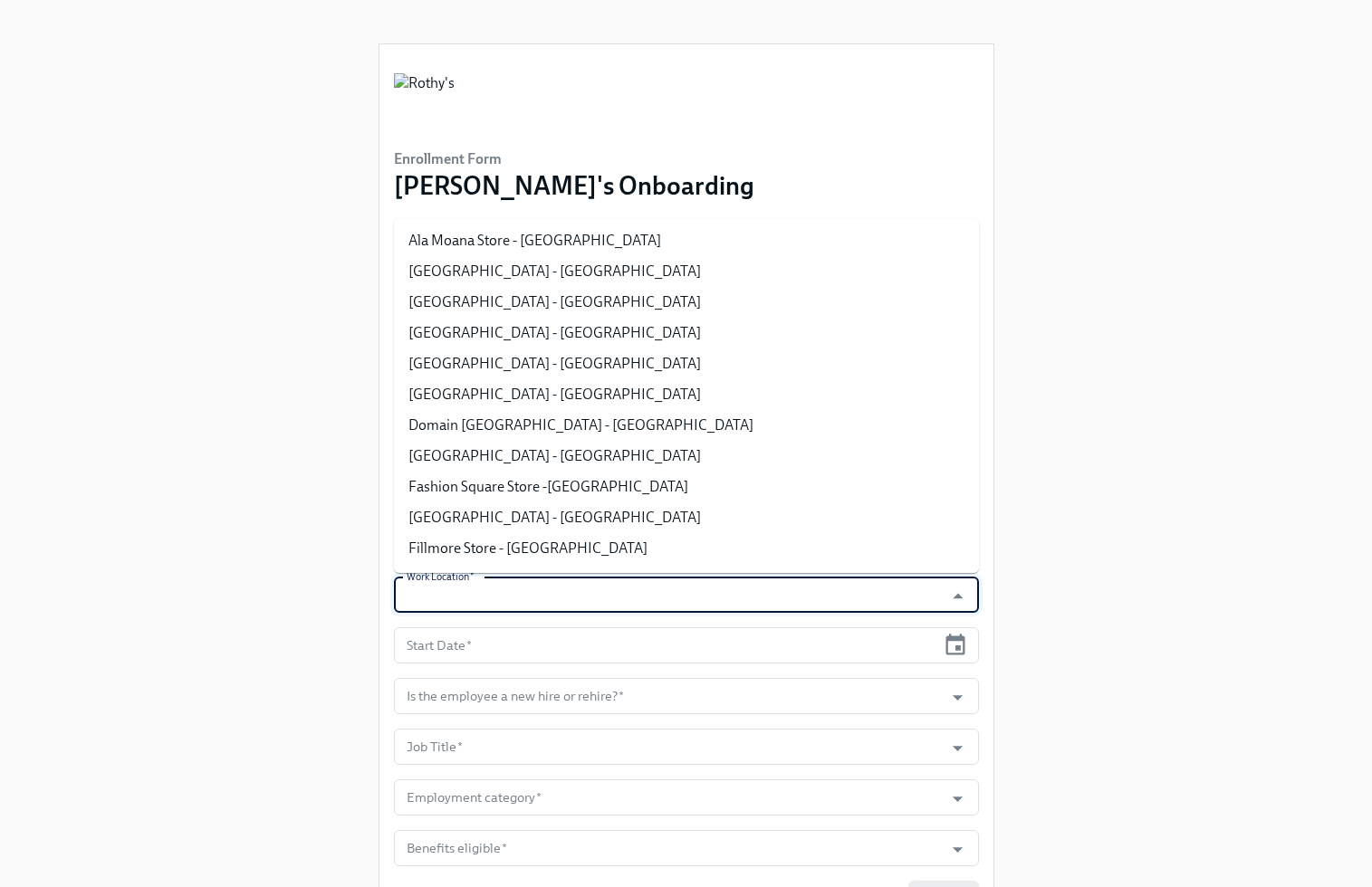
click at [646, 597] on input "Work Location   *" at bounding box center [668, 595] width 532 height 37
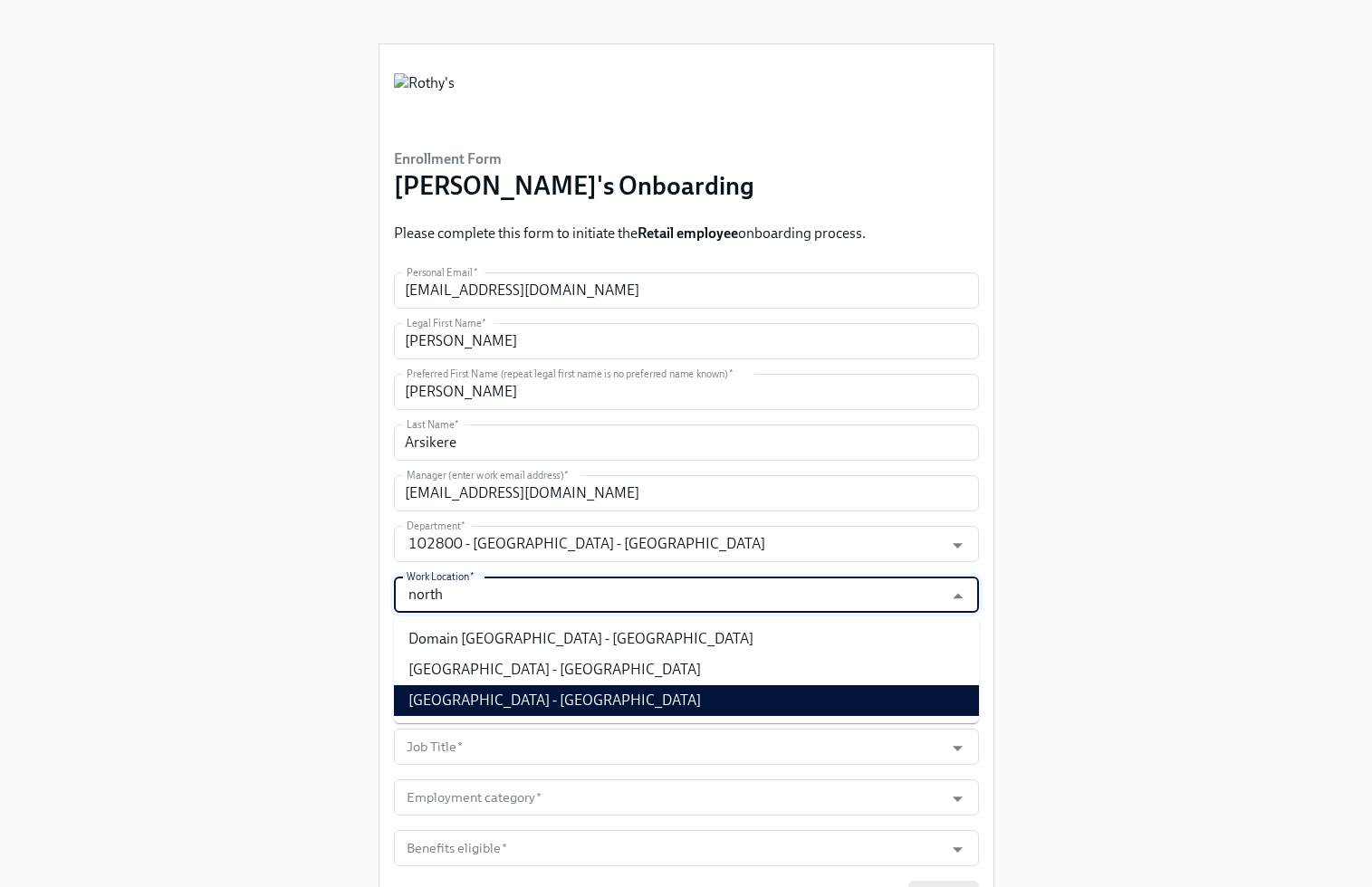
click at [652, 690] on li "[GEOGRAPHIC_DATA] - [GEOGRAPHIC_DATA]" at bounding box center [686, 700] width 585 height 31
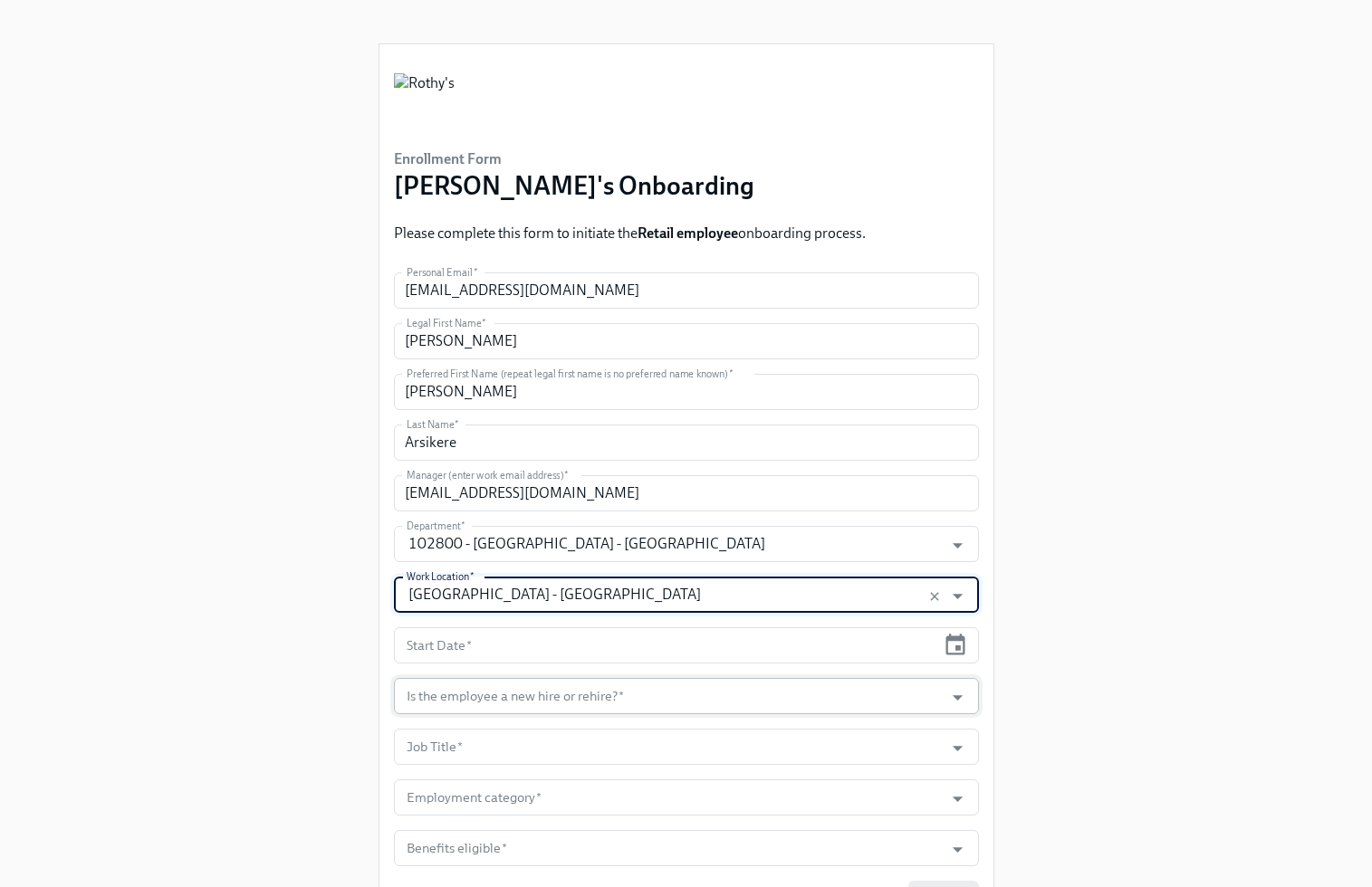
scroll to position [103, 0]
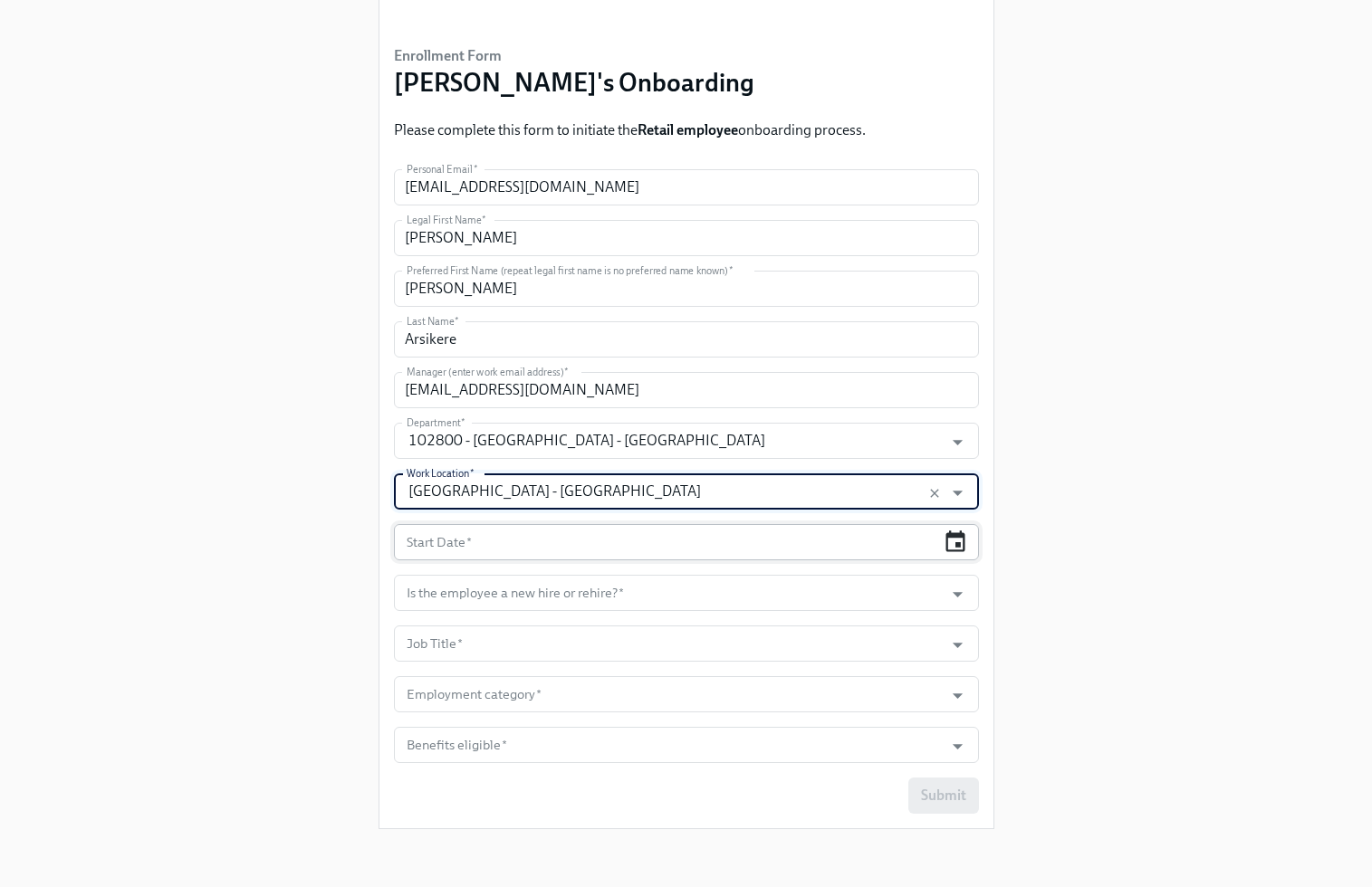
type input "[GEOGRAPHIC_DATA] - [GEOGRAPHIC_DATA]"
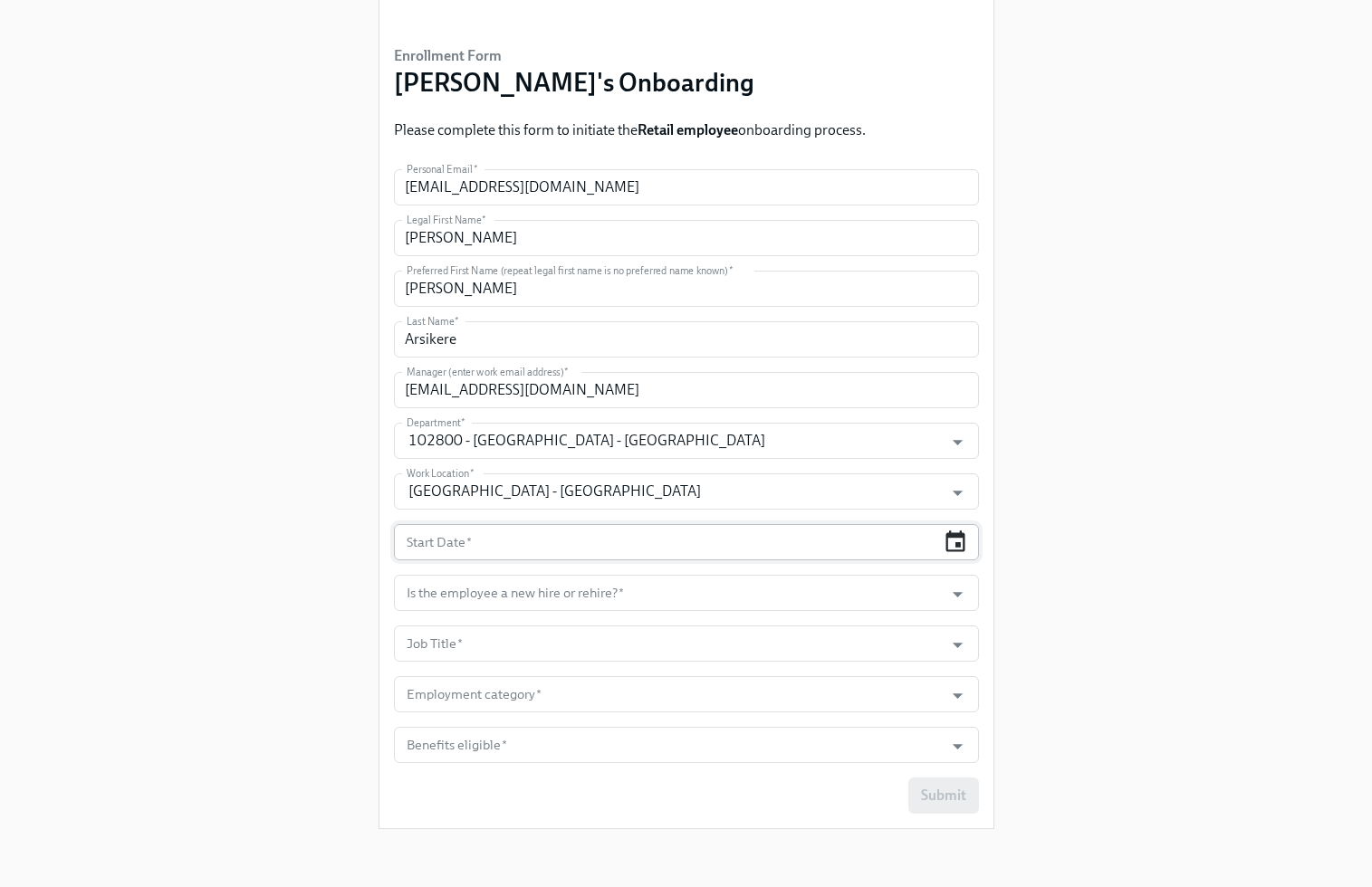
click at [953, 552] on icon "button" at bounding box center [955, 541] width 19 height 21
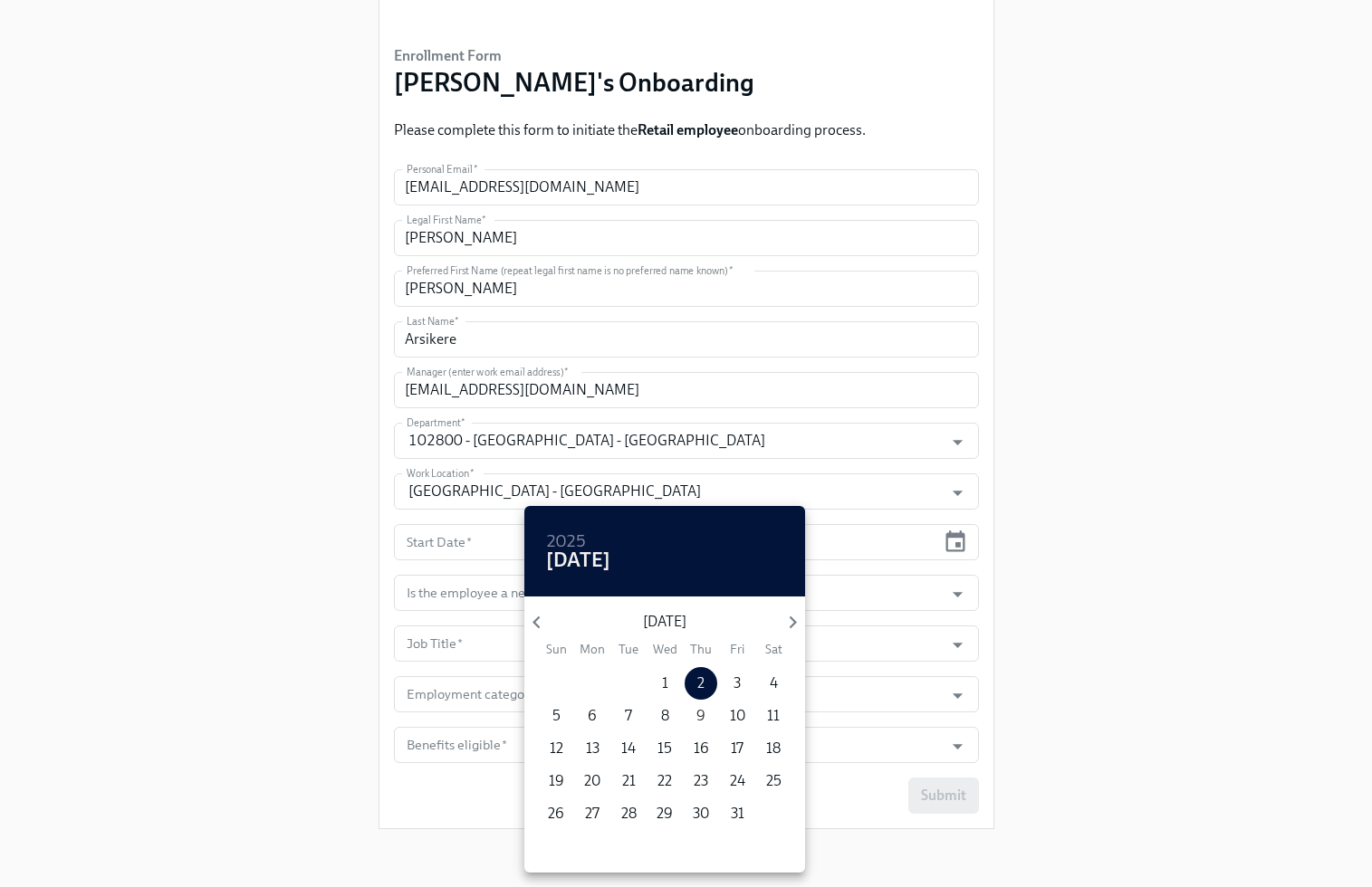
click at [710, 712] on span "9" at bounding box center [700, 715] width 33 height 20
type input "[DATE]"
drag, startPoint x: 1029, startPoint y: 666, endPoint x: 1002, endPoint y: 648, distance: 32.4
click at [1029, 666] on div at bounding box center [686, 443] width 1372 height 887
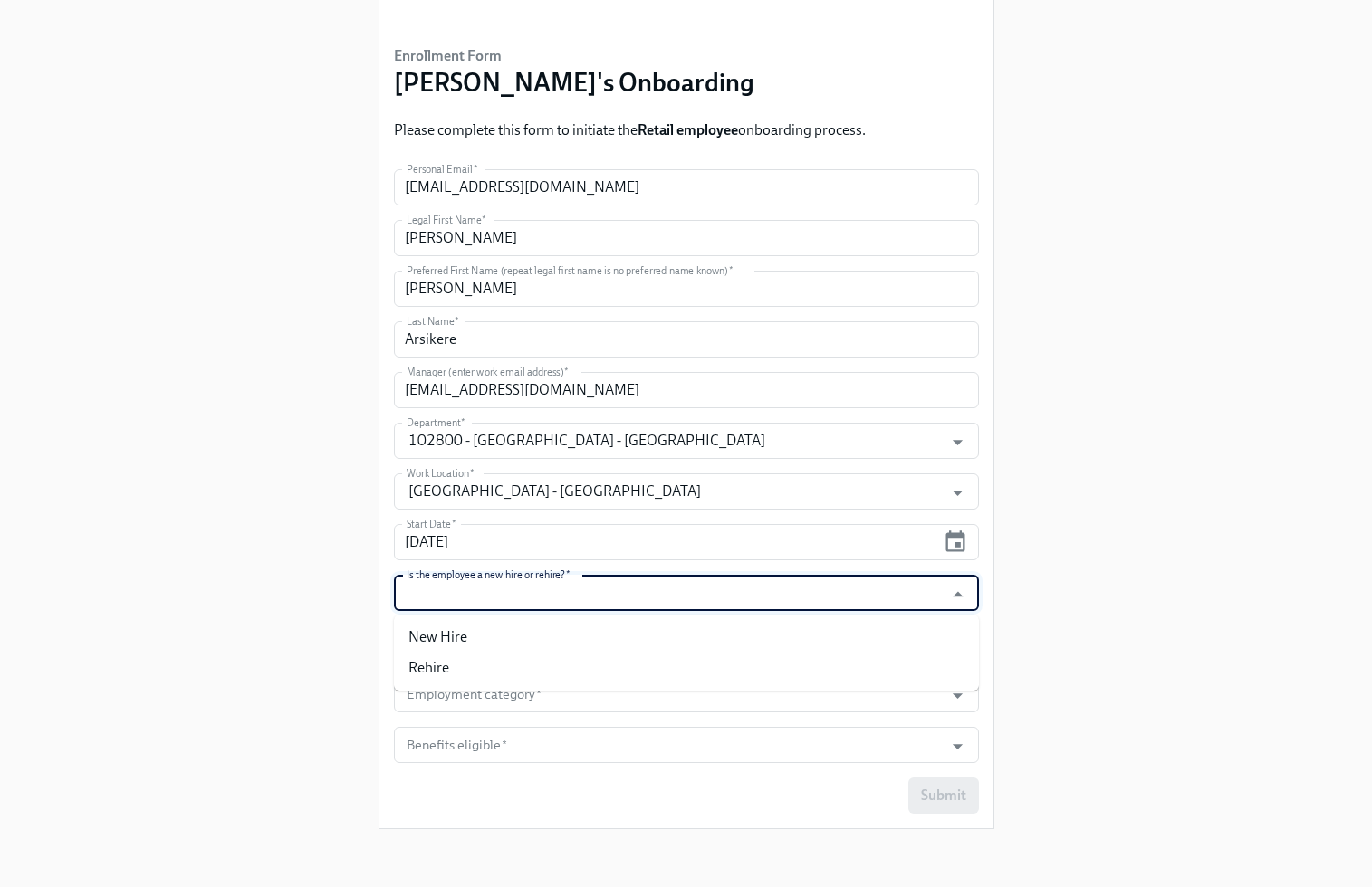
click at [921, 604] on input "Is the employee a new hire or rehire?   *" at bounding box center [668, 593] width 532 height 37
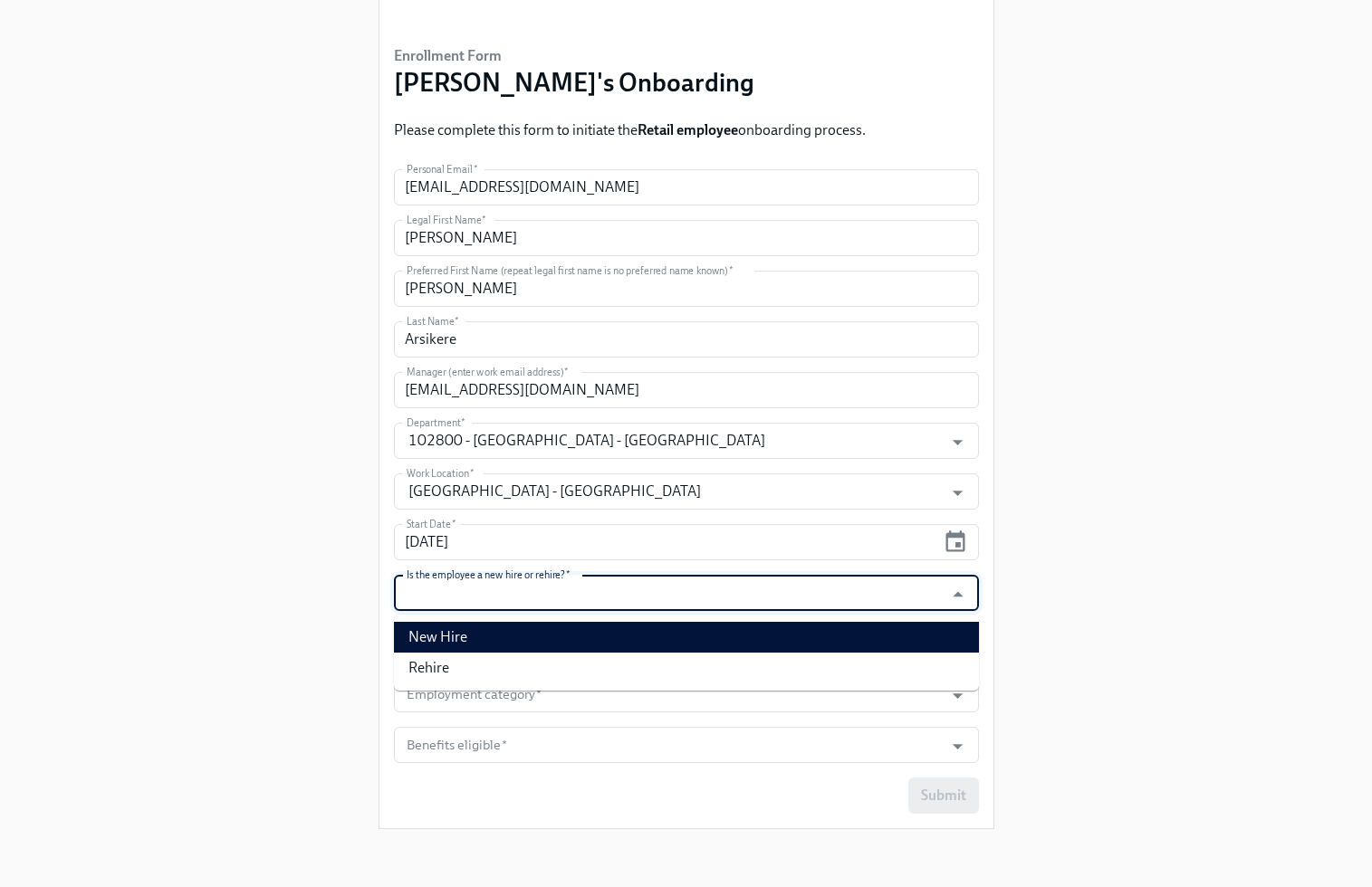
click at [903, 625] on li "New Hire" at bounding box center [686, 637] width 585 height 31
type input "New Hire"
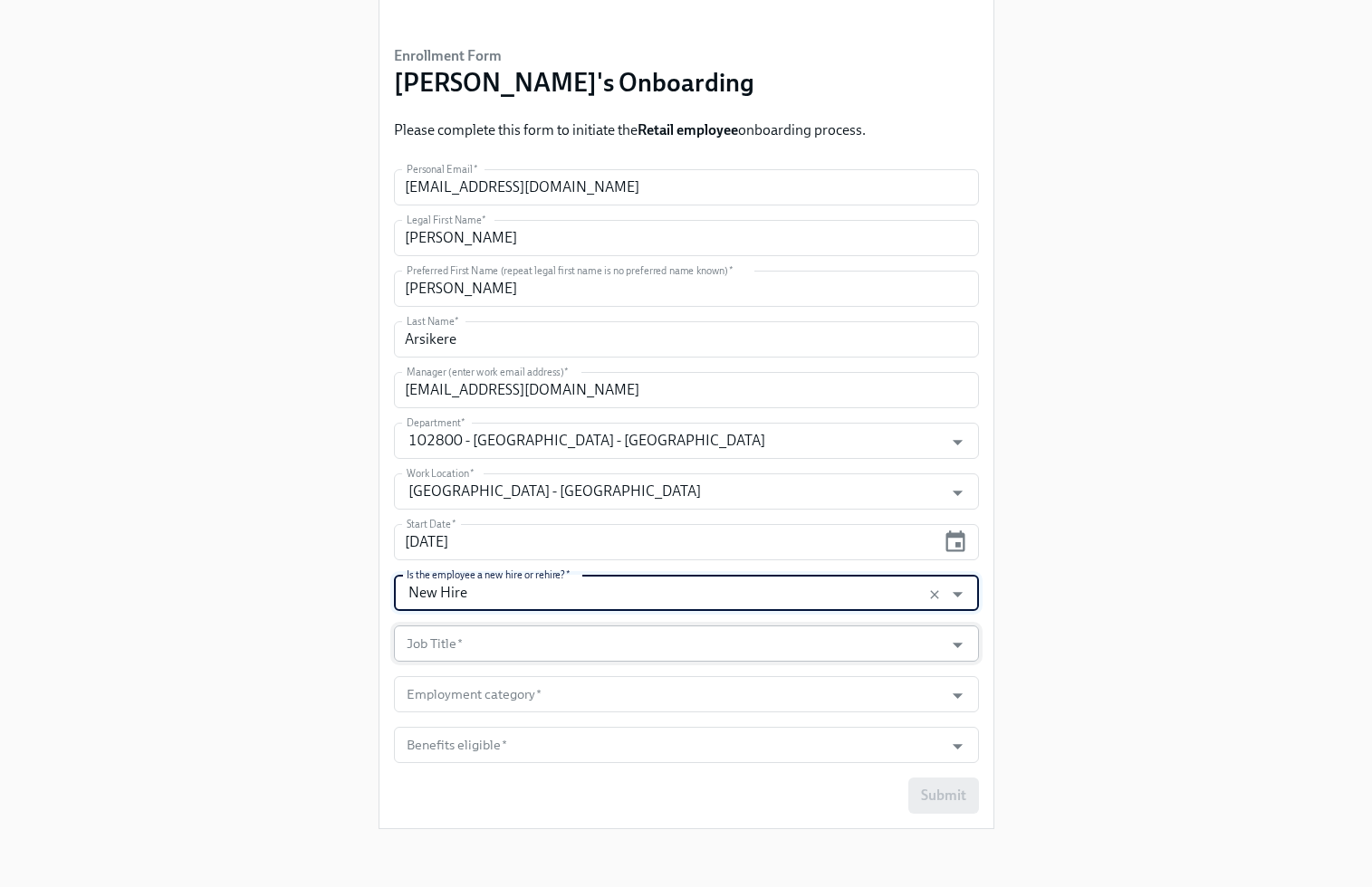
click at [892, 635] on input "Job Title   *" at bounding box center [668, 644] width 532 height 37
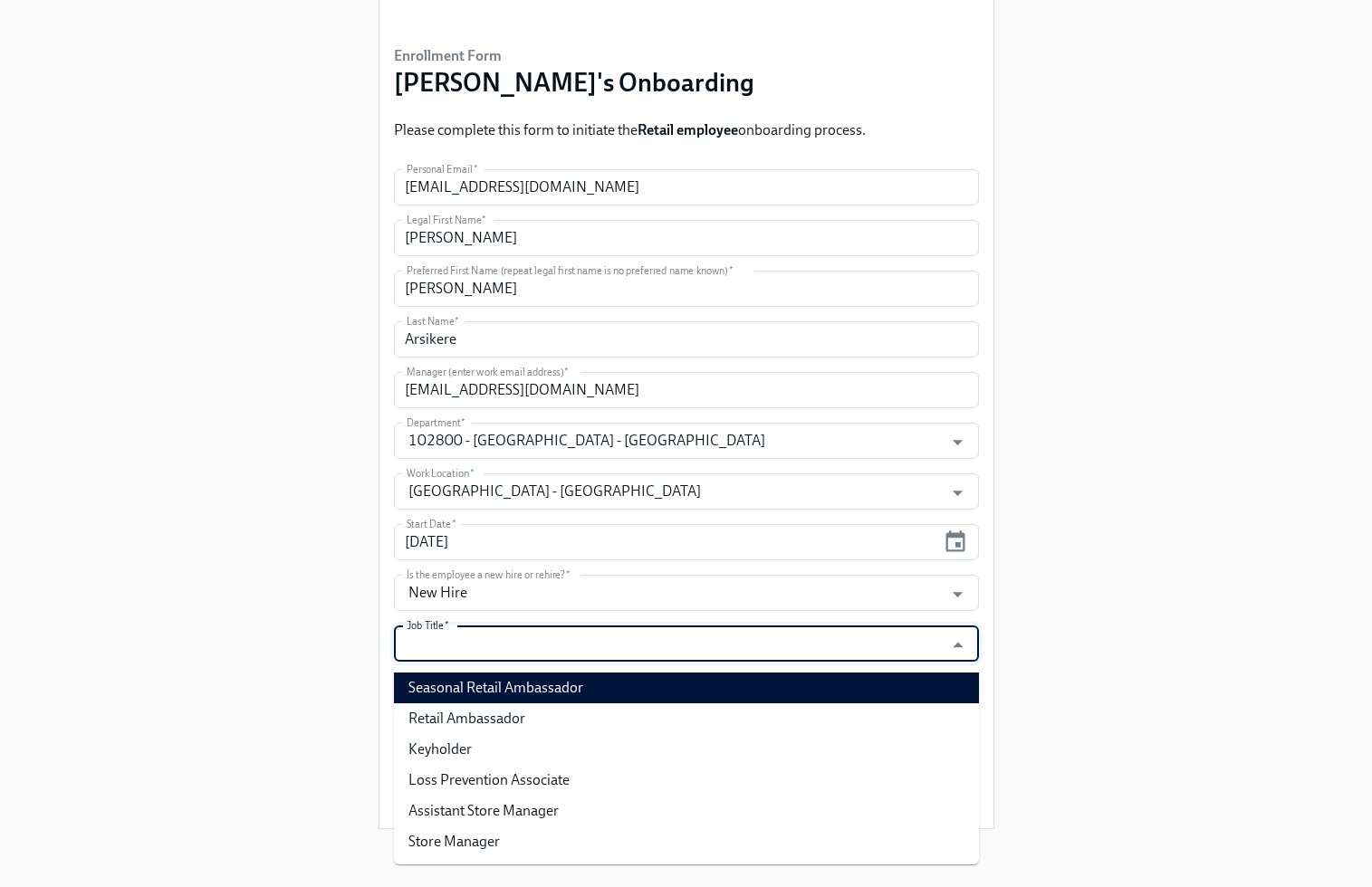
click at [864, 684] on li "Seasonal Retail Ambassador" at bounding box center [686, 688] width 585 height 31
type input "Seasonal Retail Ambassador"
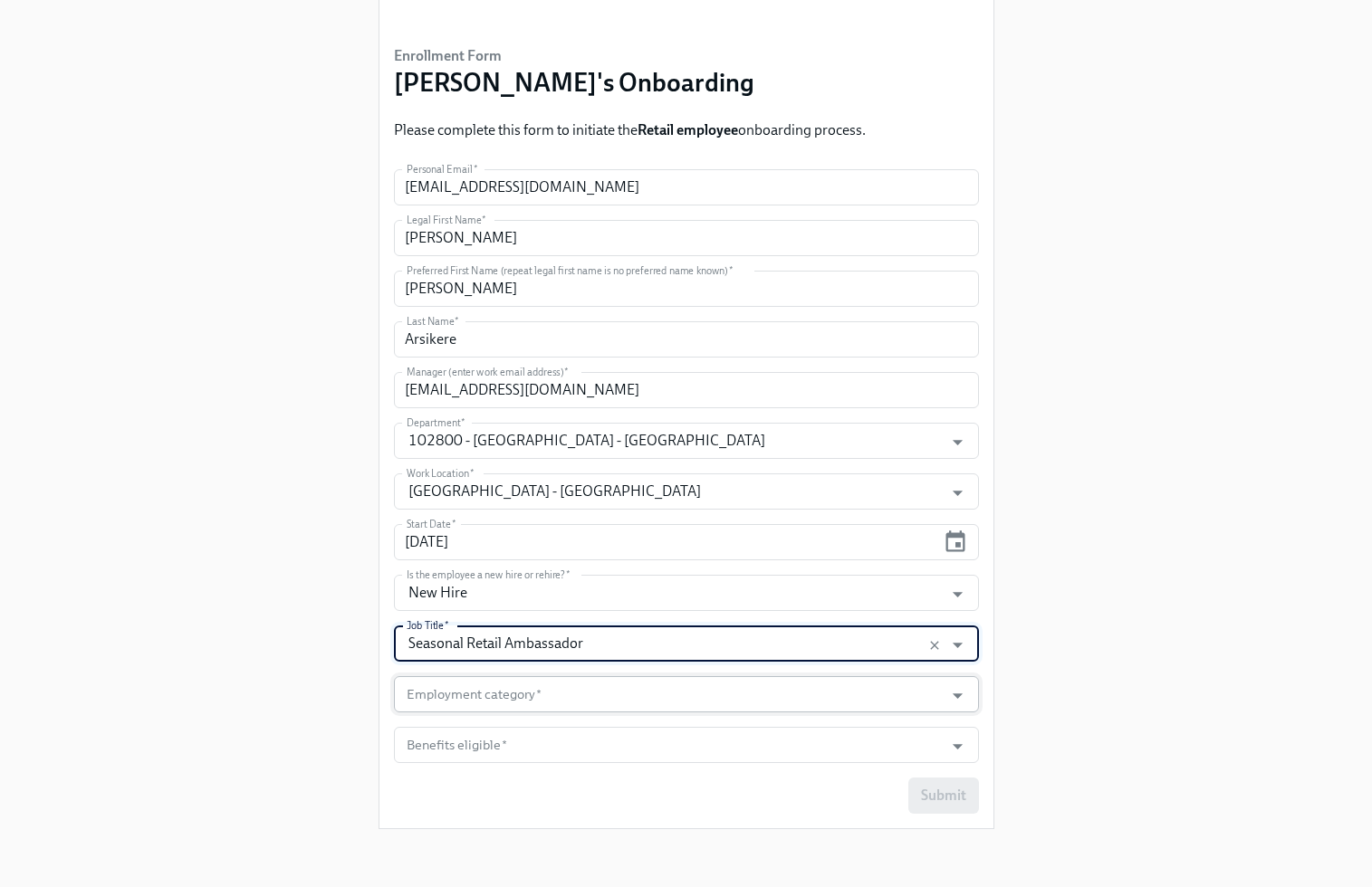
click at [852, 687] on input "Employment category   *" at bounding box center [668, 695] width 532 height 37
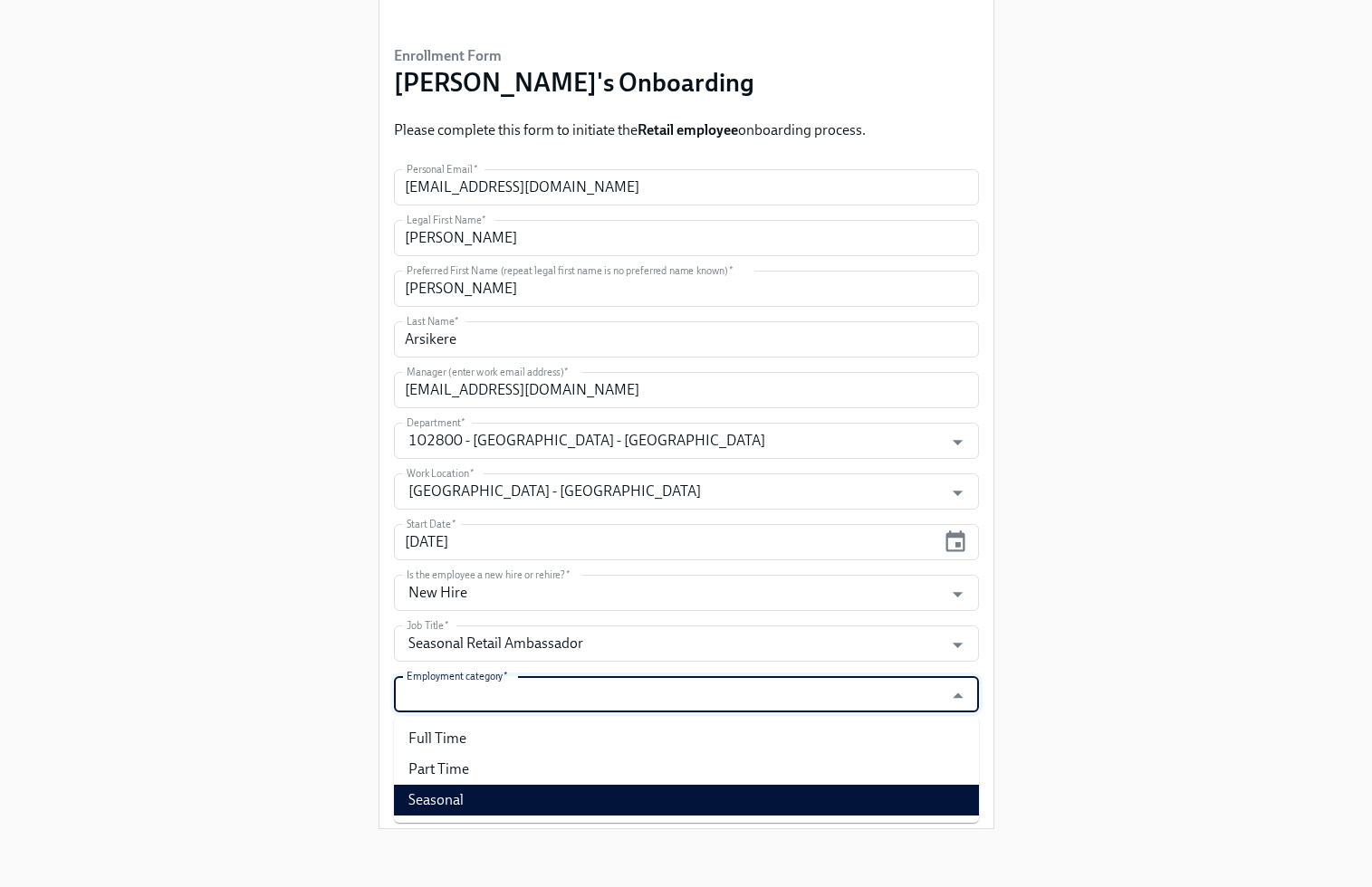
click at [826, 802] on li "Seasonal" at bounding box center [686, 800] width 585 height 31
type input "Seasonal"
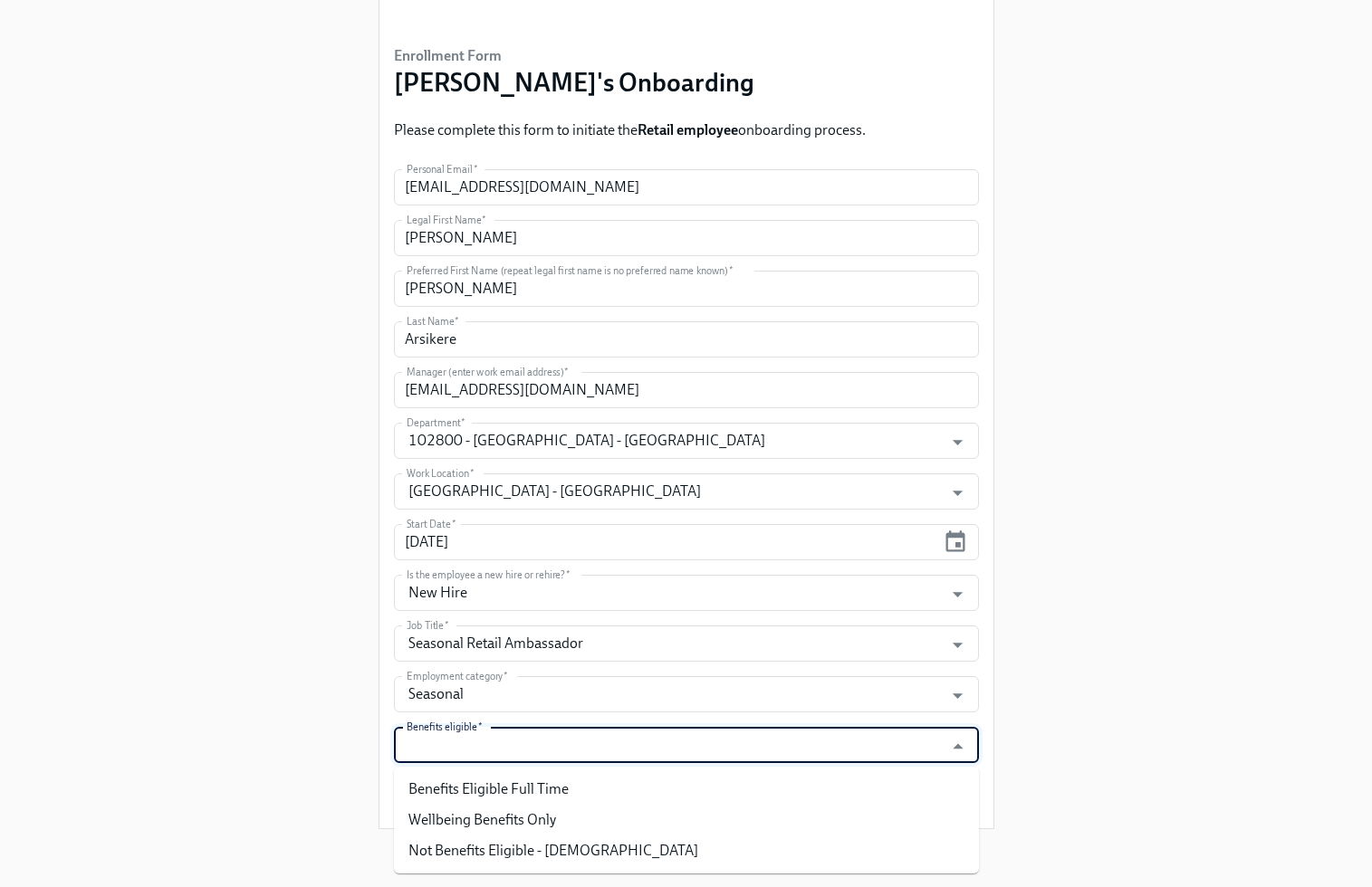
drag, startPoint x: 803, startPoint y: 740, endPoint x: 799, endPoint y: 765, distance: 25.3
click at [802, 742] on input "Benefits eligible   *" at bounding box center [668, 745] width 532 height 37
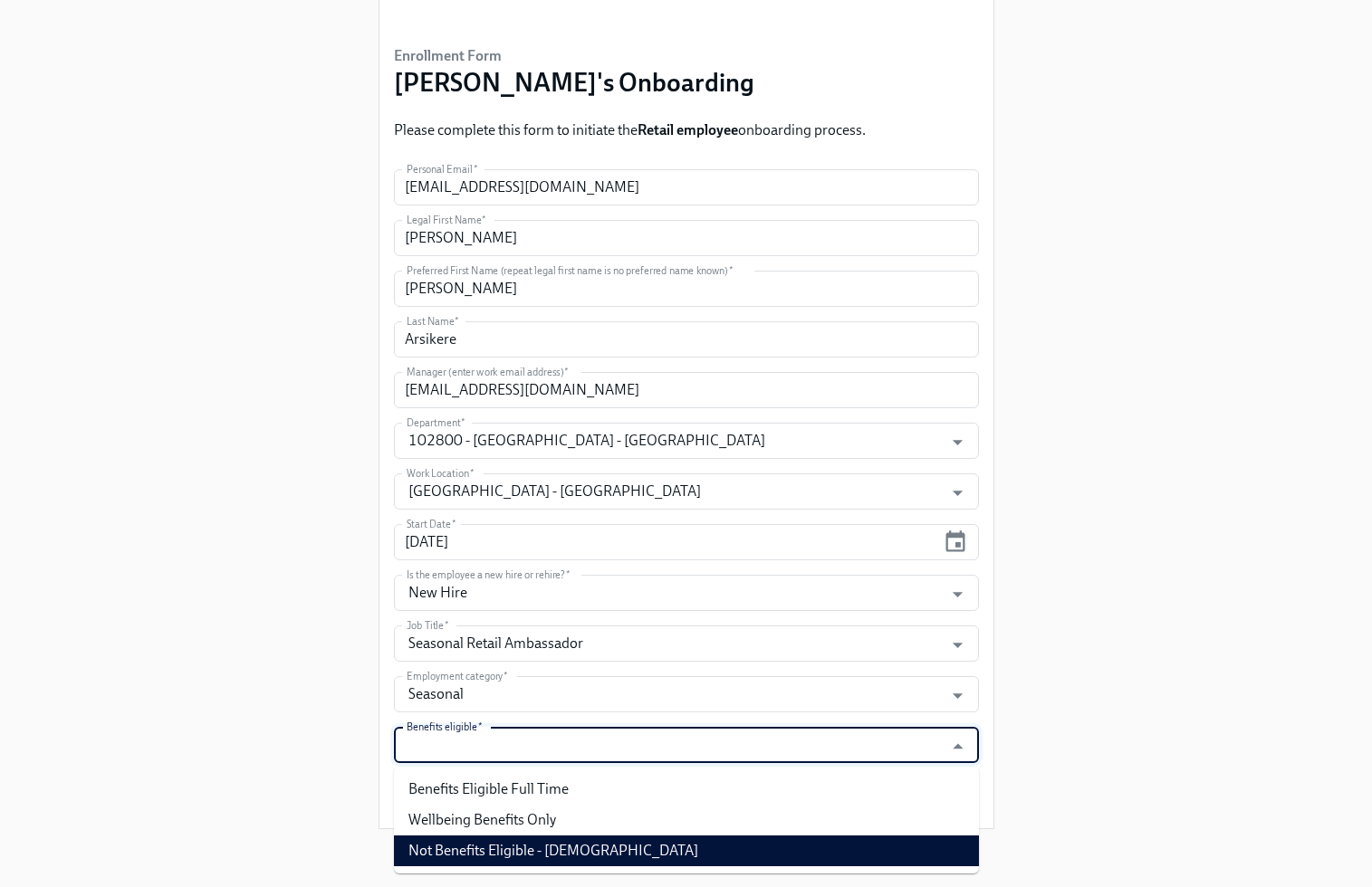
click at [796, 850] on li "Not Benefits Eligible - [DEMOGRAPHIC_DATA]" at bounding box center [686, 850] width 585 height 31
type input "Not Benefits Eligible - [DEMOGRAPHIC_DATA]"
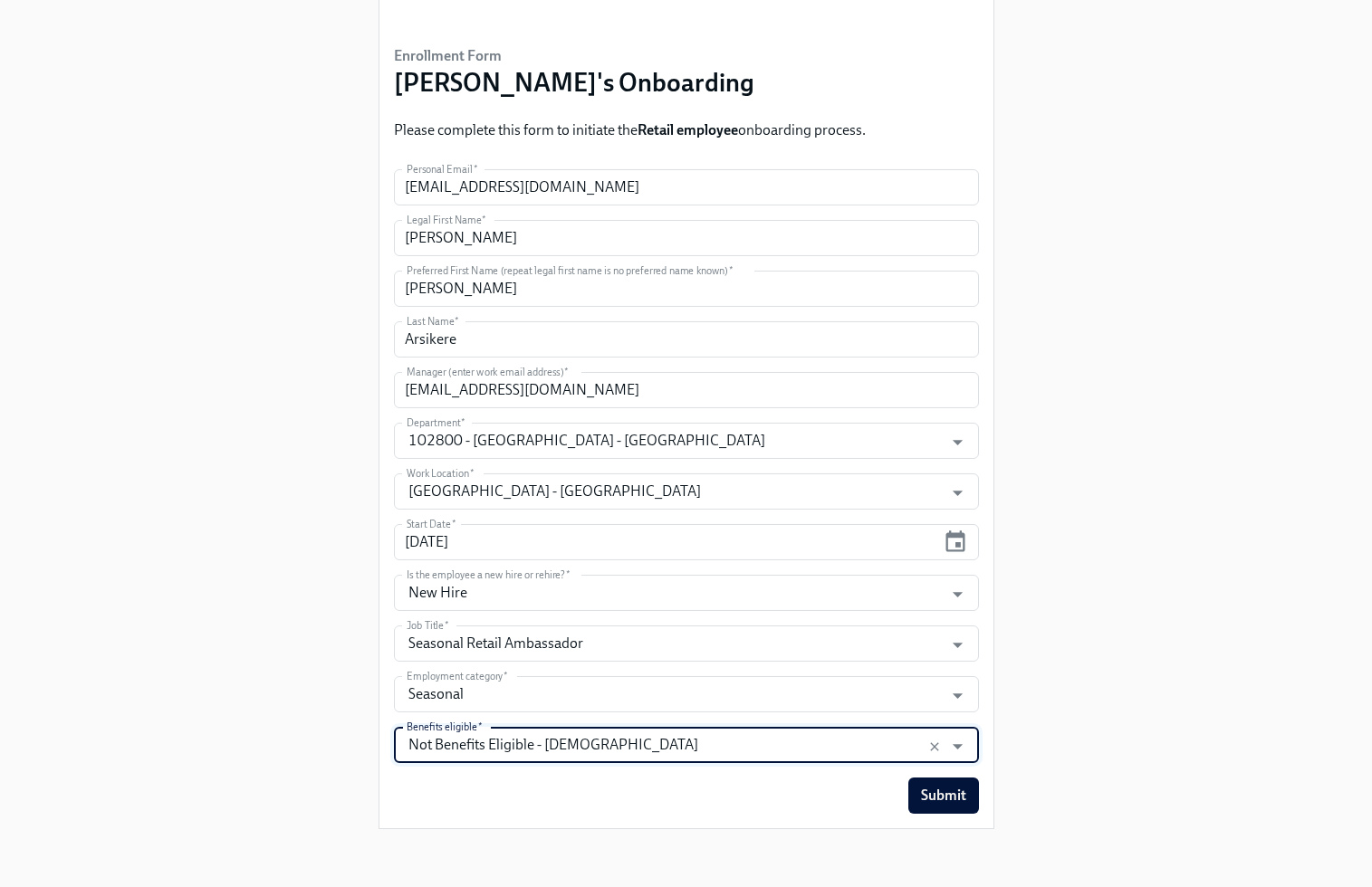
click at [972, 814] on div "Enrollment Form [PERSON_NAME]'s Onboarding Please complete this form to initiat…" at bounding box center [686, 384] width 614 height 887
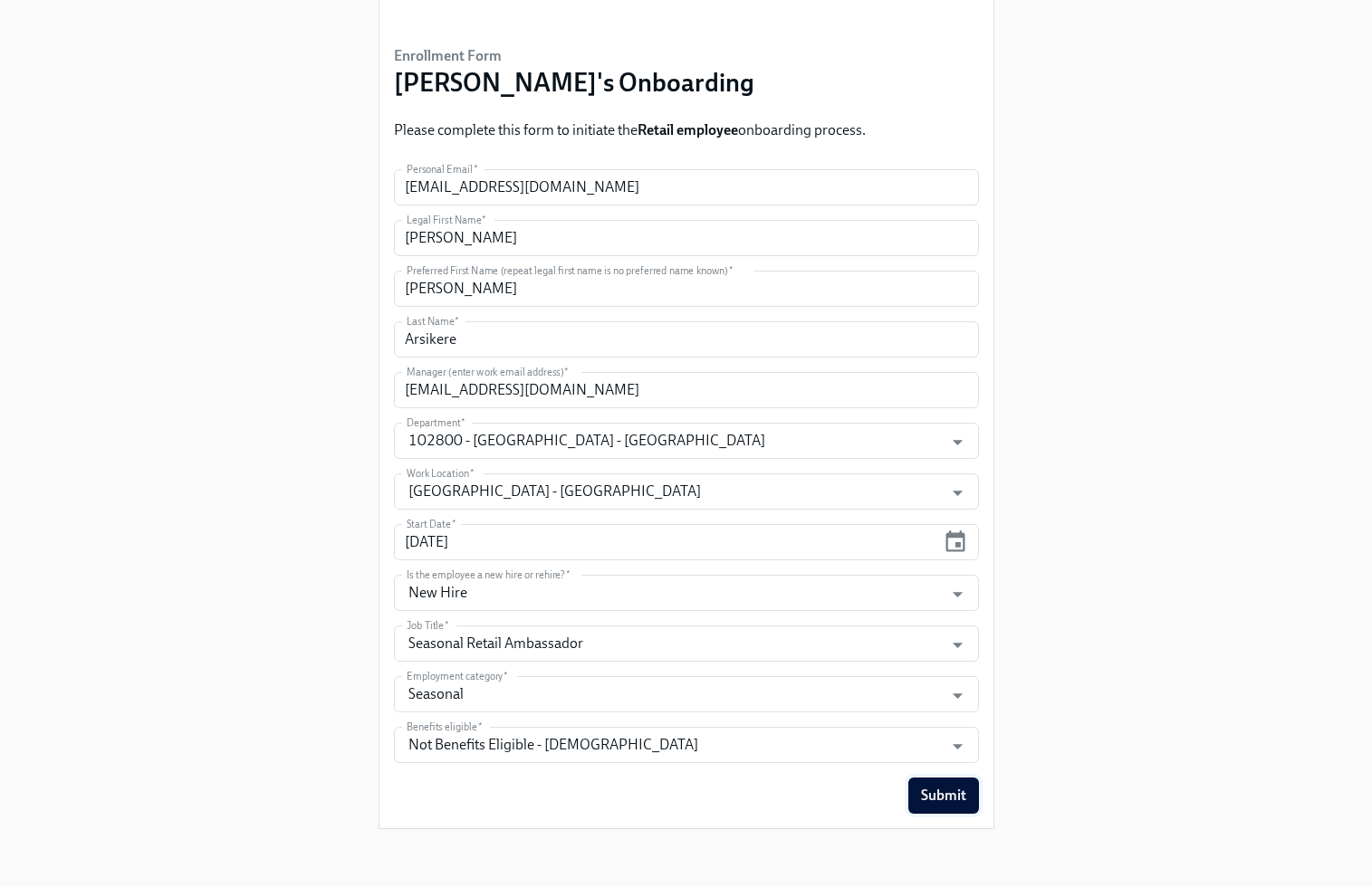
click at [958, 805] on button "Submit" at bounding box center [943, 796] width 70 height 37
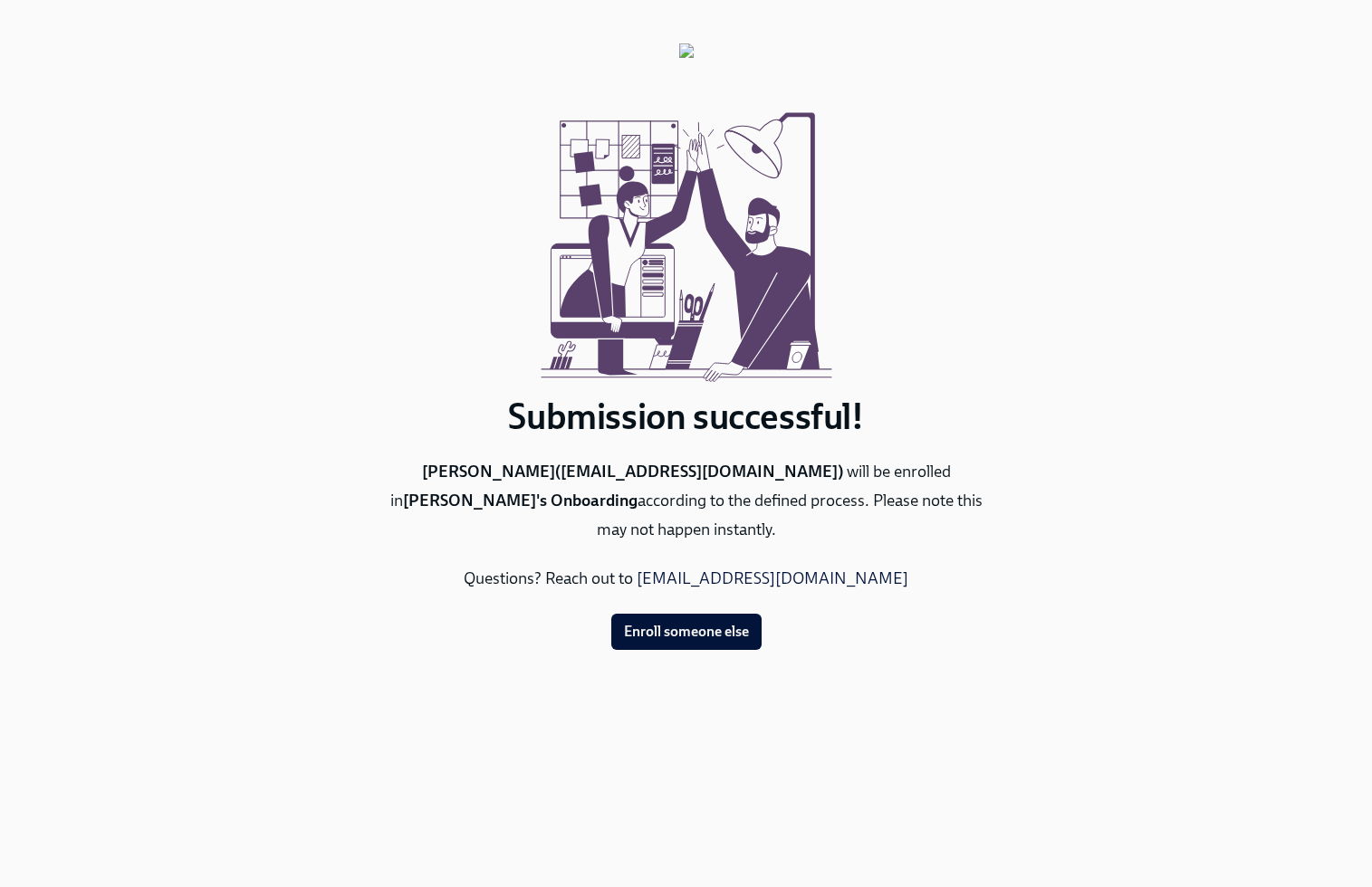
scroll to position [0, 0]
click at [642, 623] on span "Enroll someone else" at bounding box center [686, 632] width 125 height 18
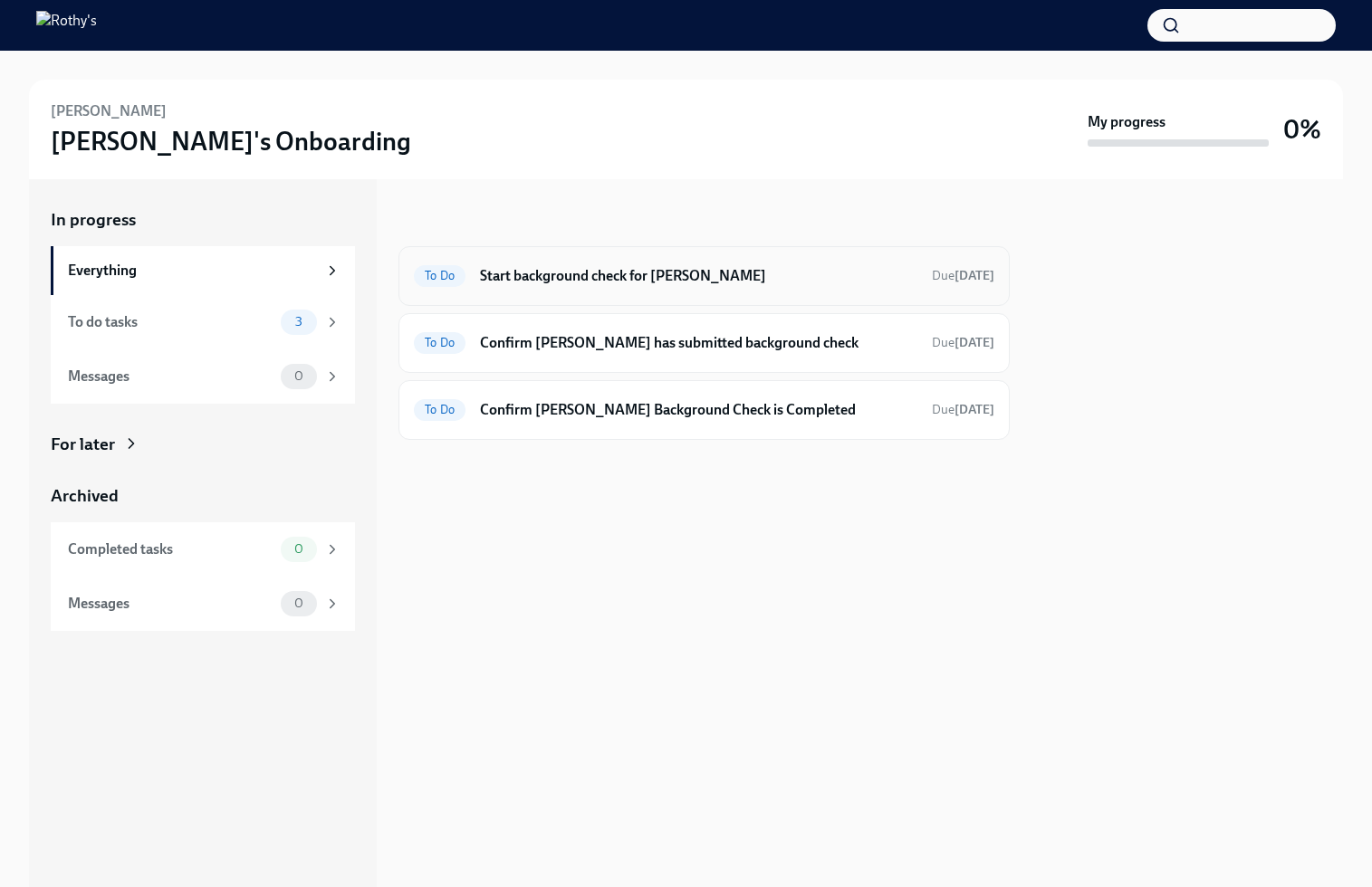
click at [649, 274] on h6 "Start background check for Supritha Arsikere" at bounding box center [698, 276] width 437 height 20
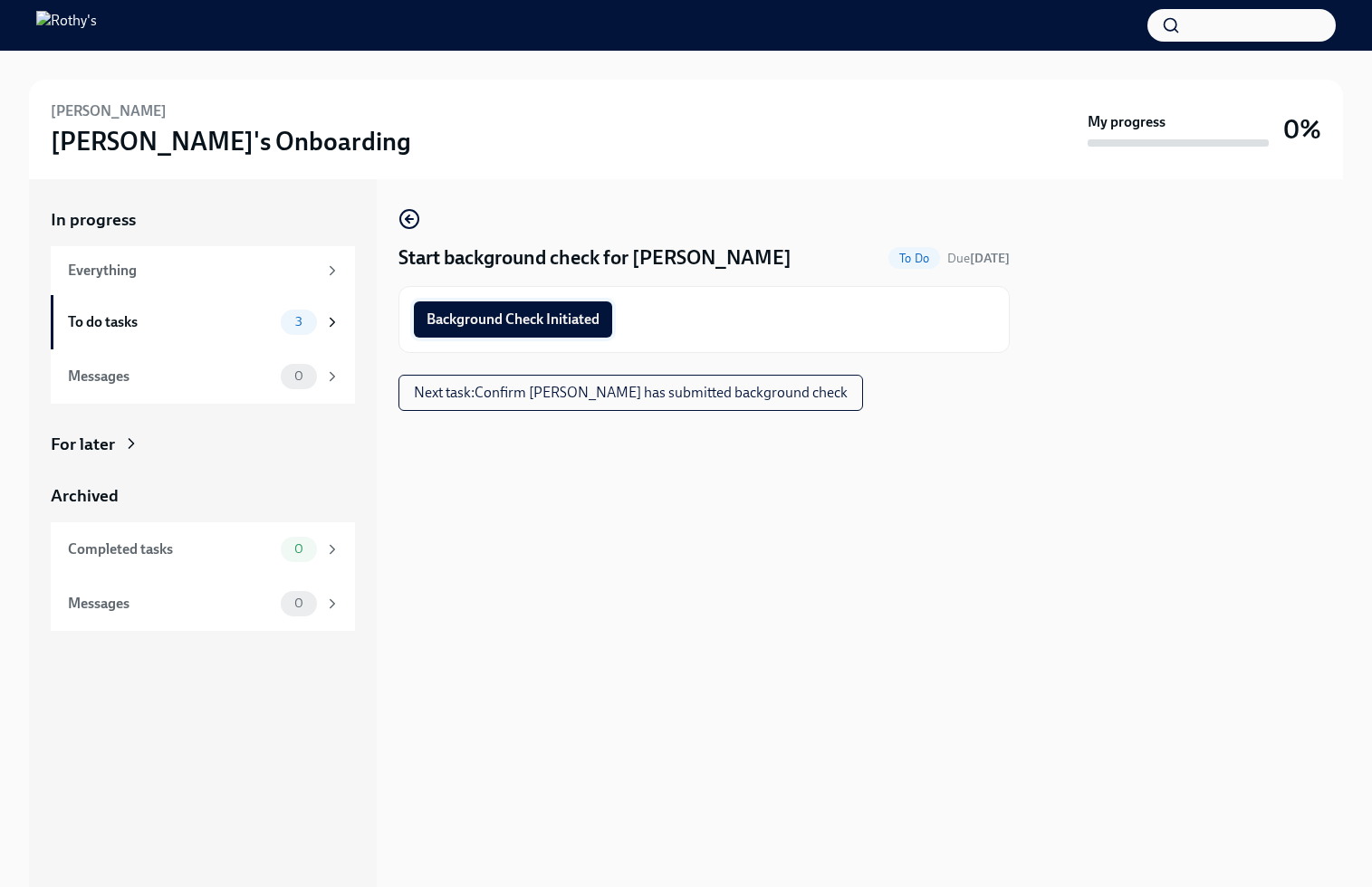
click at [586, 316] on span "Background Check Initiated" at bounding box center [512, 319] width 173 height 18
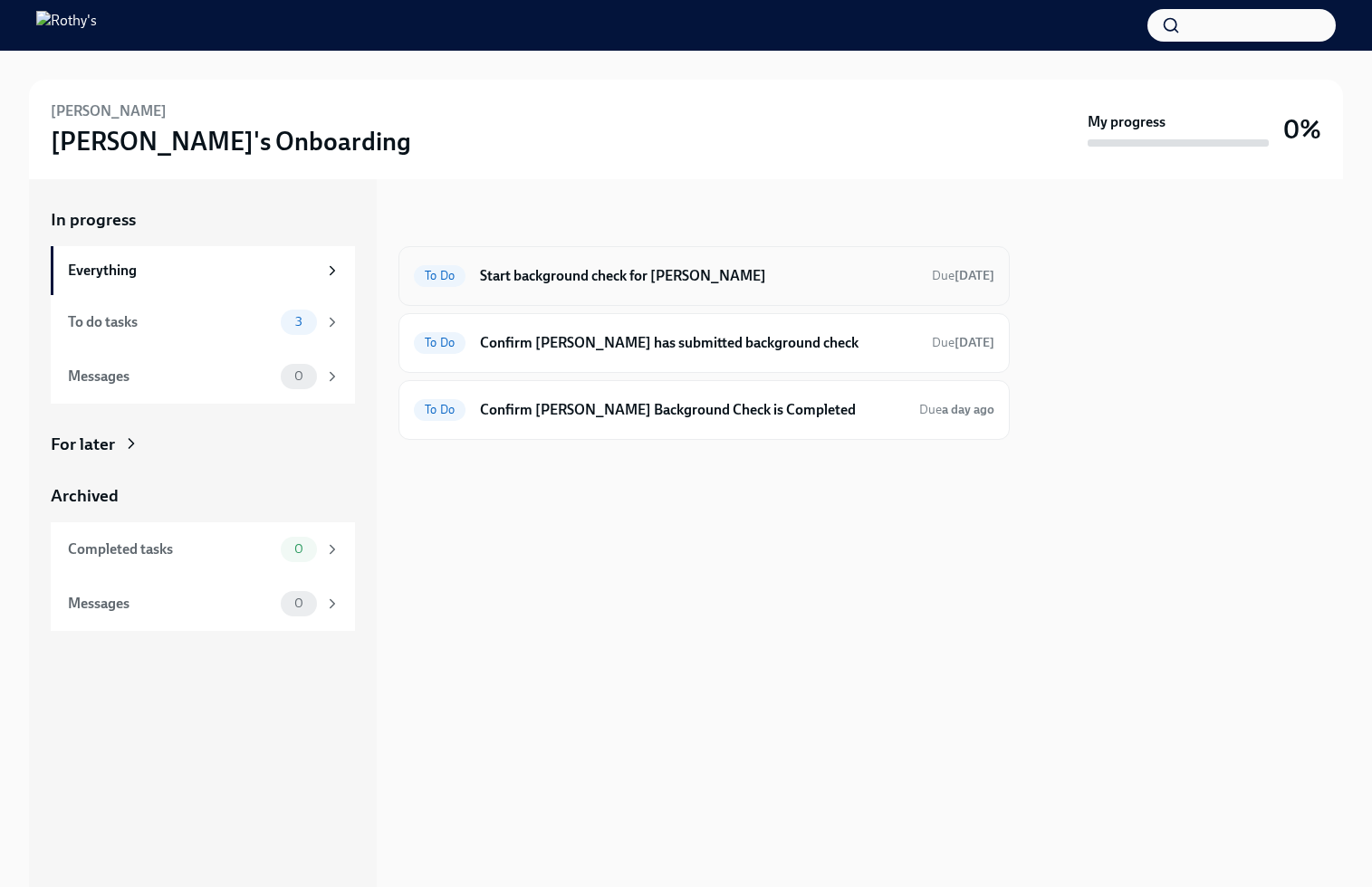
click at [614, 285] on h6 "Start background check for Marlen Rivera" at bounding box center [698, 276] width 437 height 20
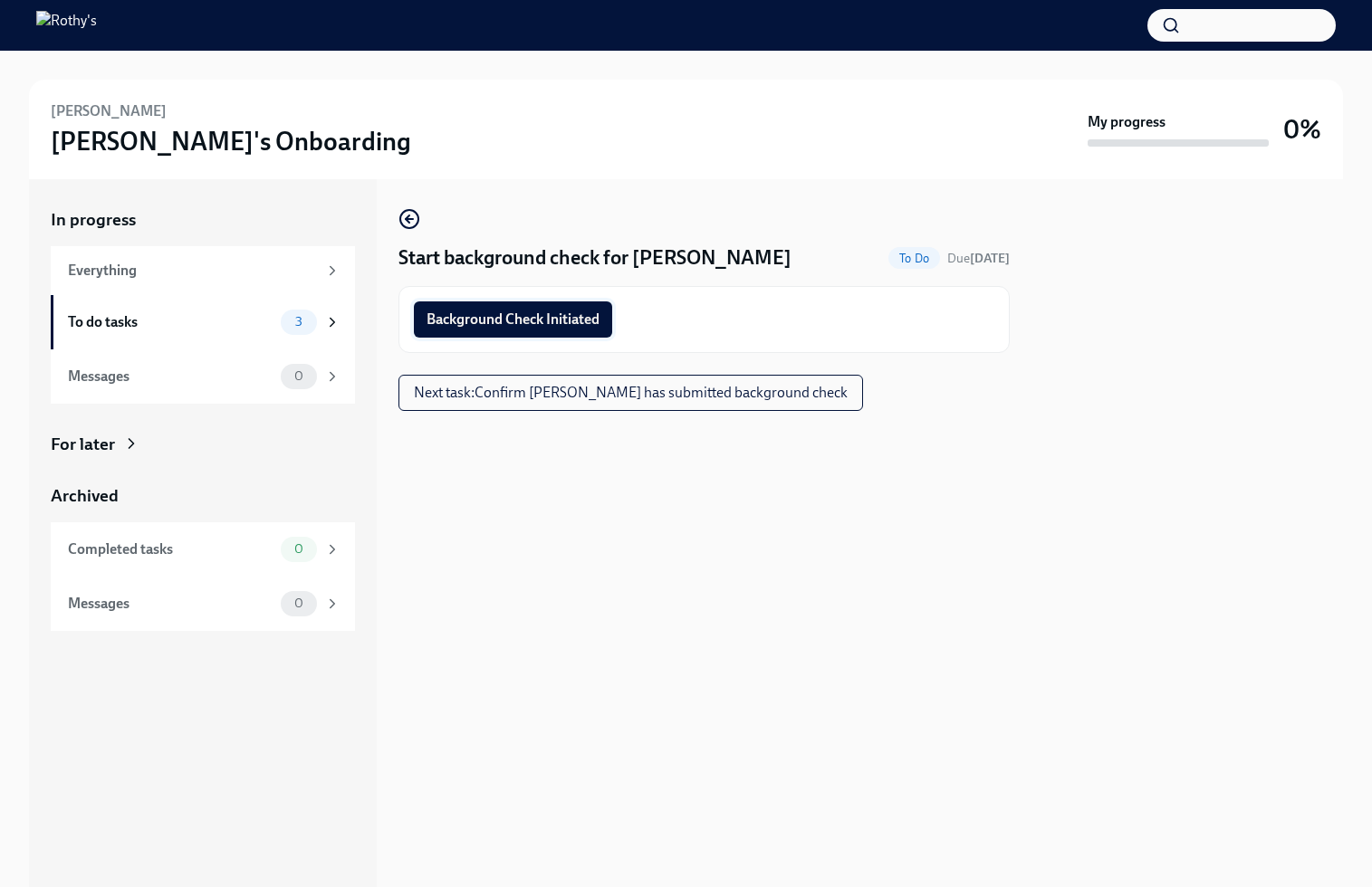
click at [591, 307] on button "Background Check Initiated" at bounding box center [512, 319] width 198 height 37
